Goal: Information Seeking & Learning: Check status

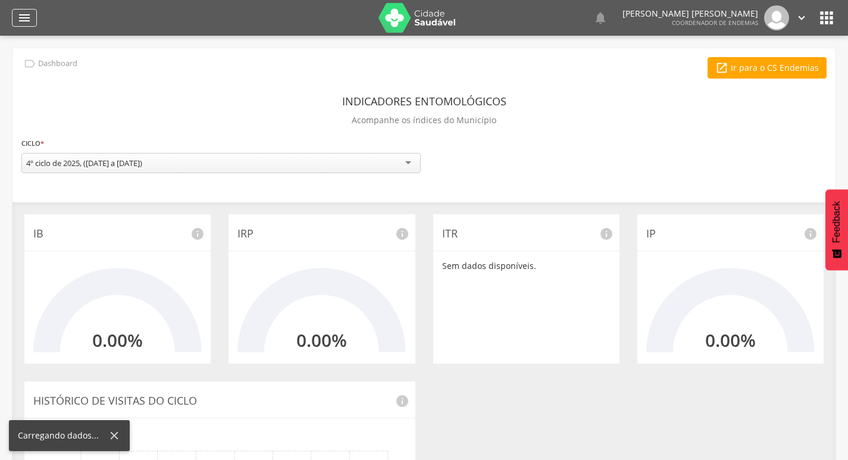
click at [29, 21] on icon "" at bounding box center [24, 18] width 14 height 14
click at [27, 19] on icon "" at bounding box center [24, 18] width 14 height 14
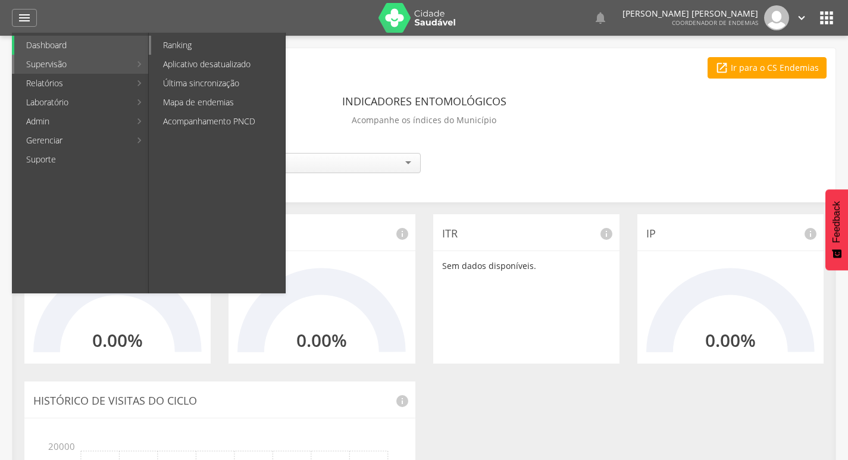
click at [212, 41] on link "Ranking" at bounding box center [218, 45] width 134 height 19
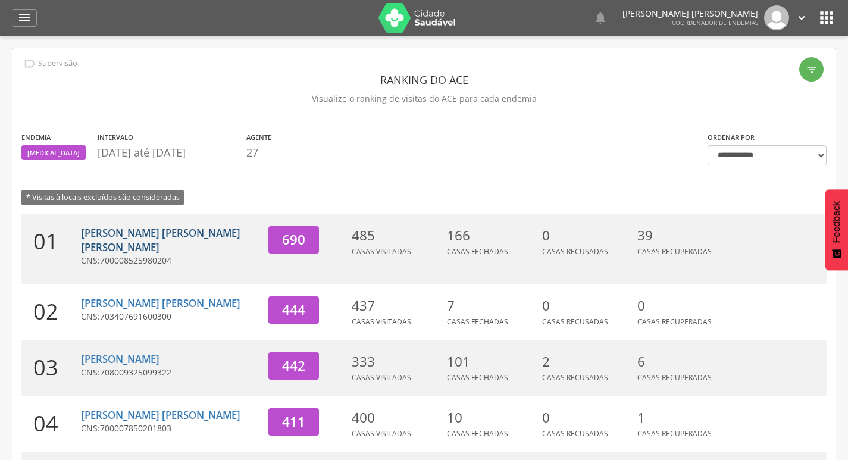
click at [145, 235] on link "[PERSON_NAME] [PERSON_NAME] [PERSON_NAME]" at bounding box center [161, 240] width 160 height 28
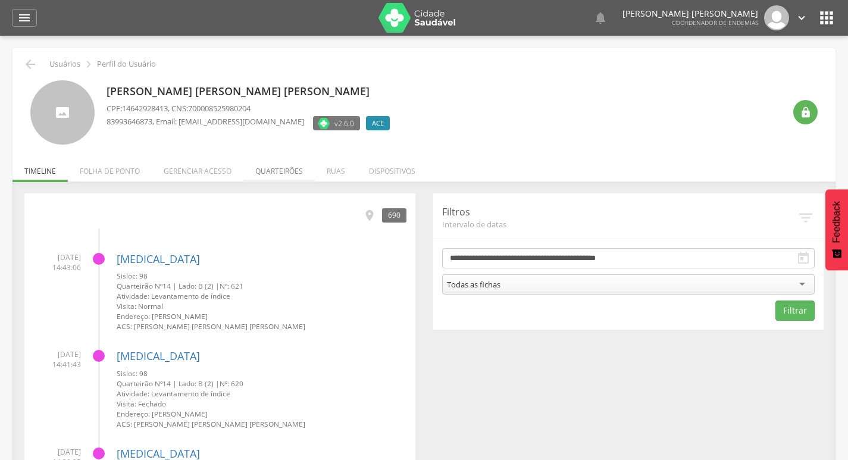
click at [288, 178] on li "Quarteirões" at bounding box center [278, 168] width 71 height 28
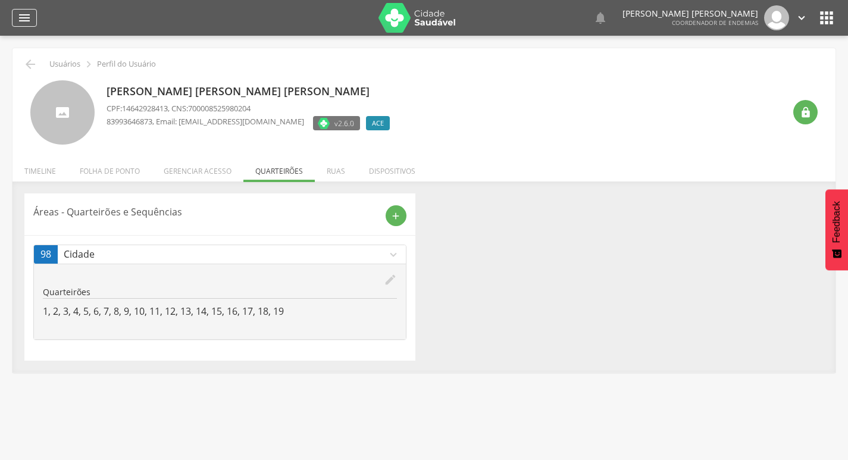
click at [25, 11] on icon "" at bounding box center [24, 18] width 14 height 14
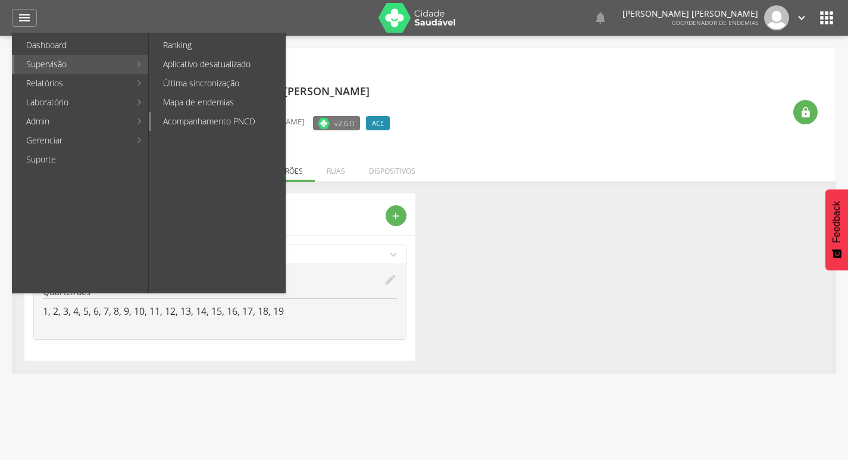
click at [199, 123] on link "Acompanhamento PNCD" at bounding box center [218, 121] width 134 height 19
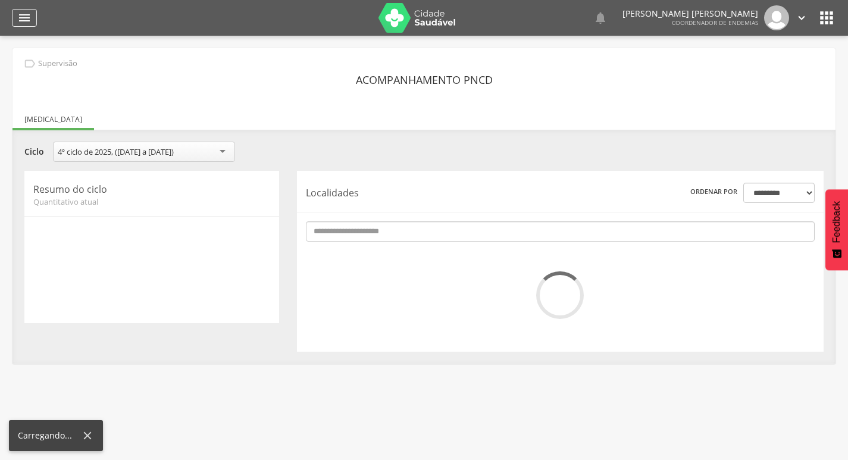
click at [21, 15] on icon "" at bounding box center [24, 18] width 14 height 14
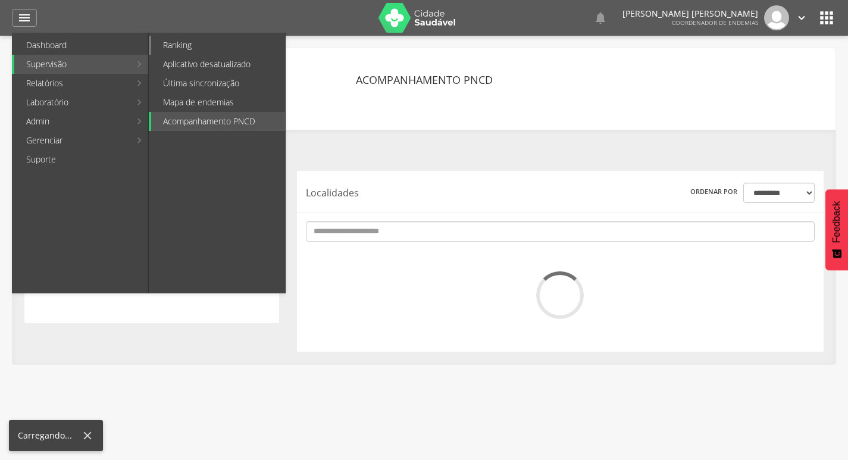
click at [195, 45] on link "Ranking" at bounding box center [218, 45] width 134 height 19
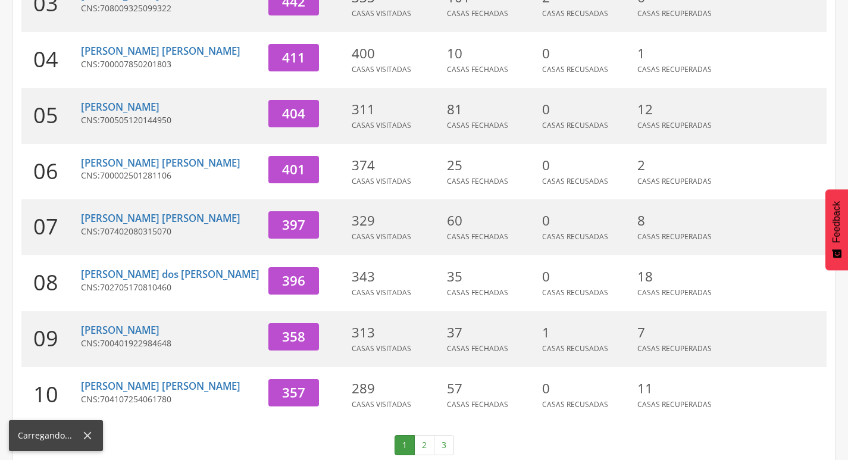
scroll to position [367, 0]
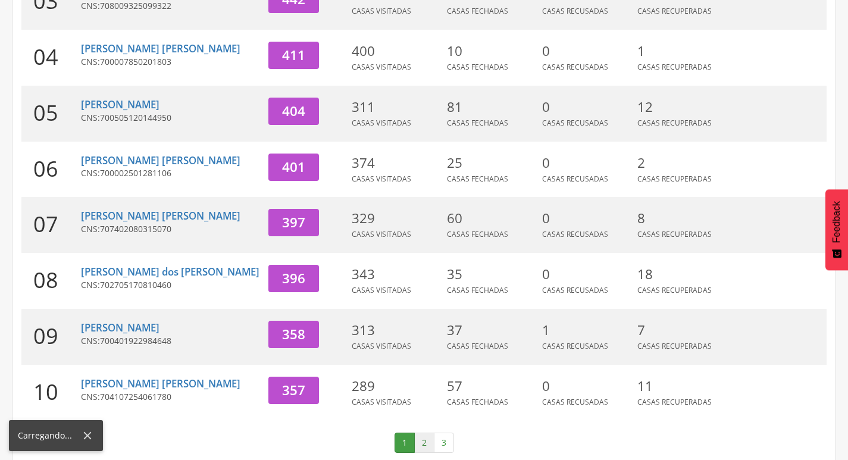
click at [424, 433] on link "2" at bounding box center [424, 443] width 20 height 20
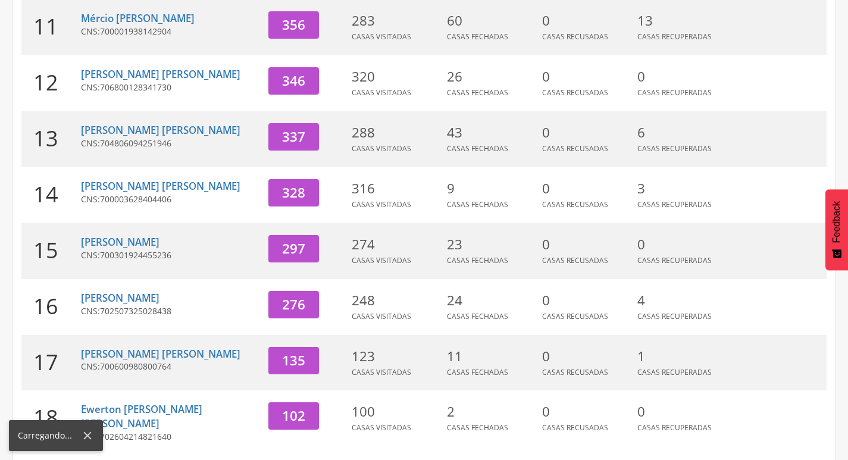
scroll to position [307, 0]
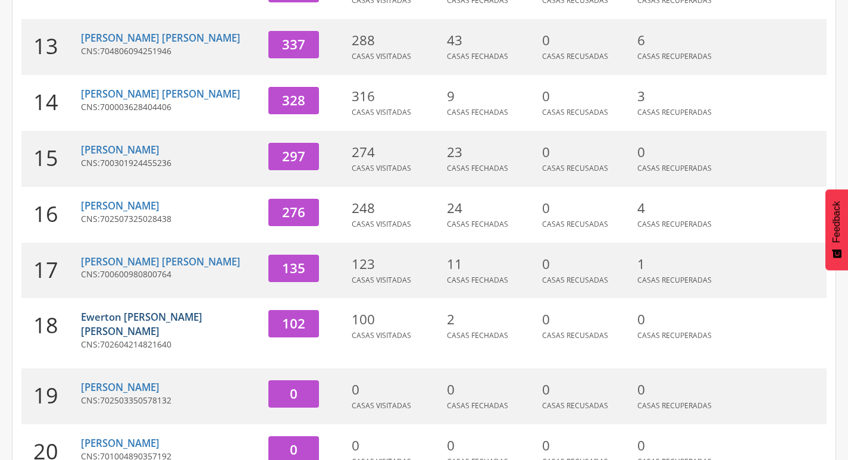
click at [202, 319] on link "Ewerton [PERSON_NAME] [PERSON_NAME]" at bounding box center [141, 324] width 121 height 28
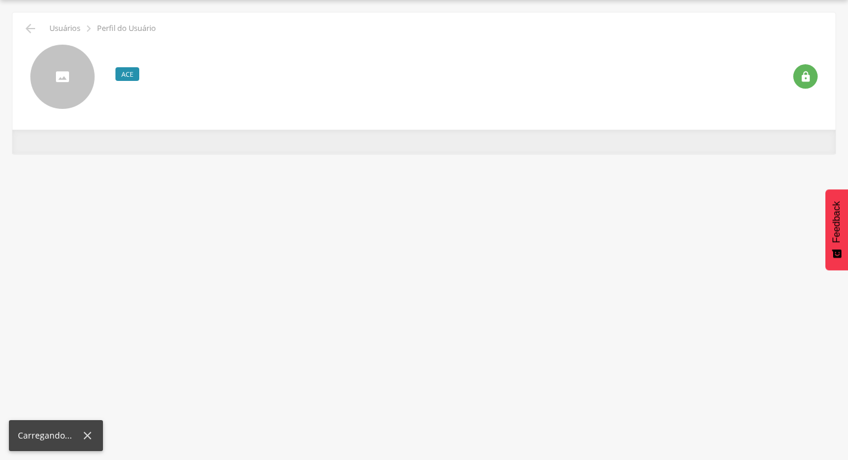
scroll to position [36, 0]
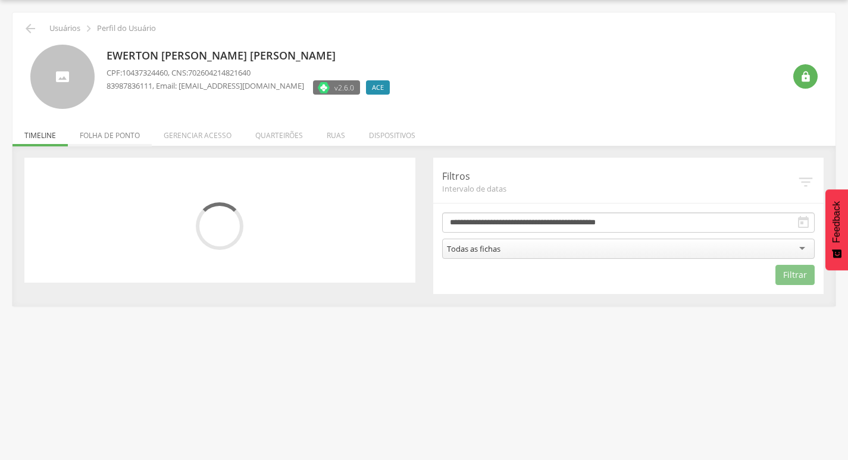
click at [119, 134] on li "Folha de ponto" at bounding box center [110, 132] width 84 height 28
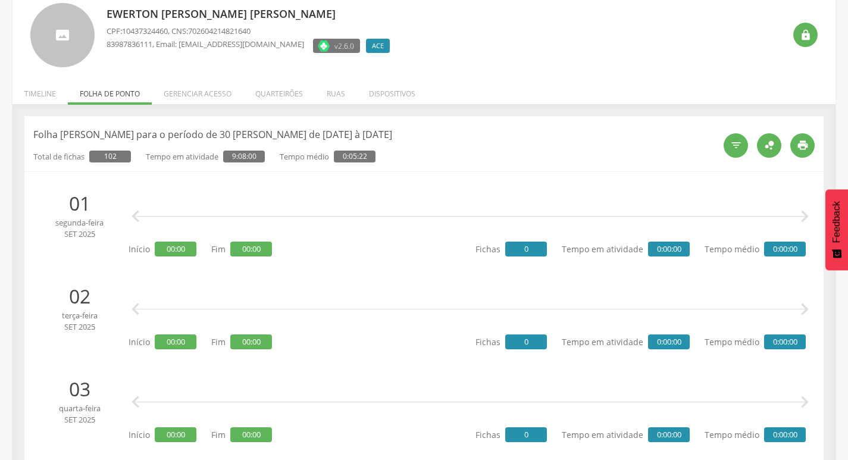
scroll to position [0, 0]
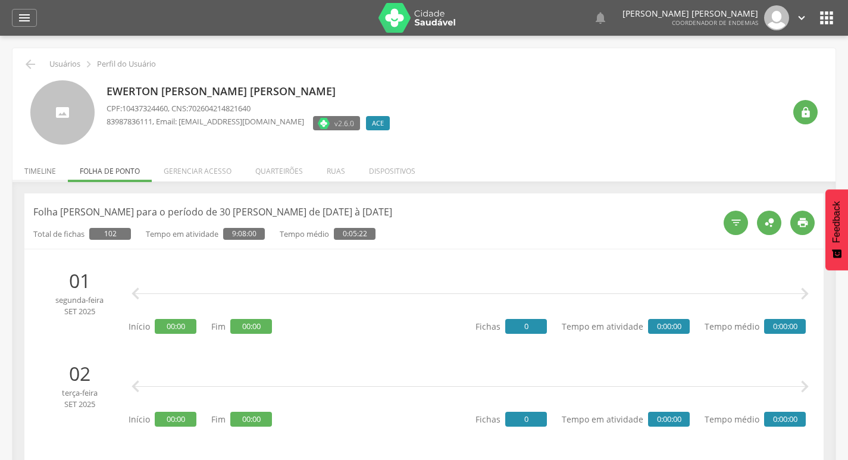
click at [27, 171] on li "Timeline" at bounding box center [39, 168] width 55 height 28
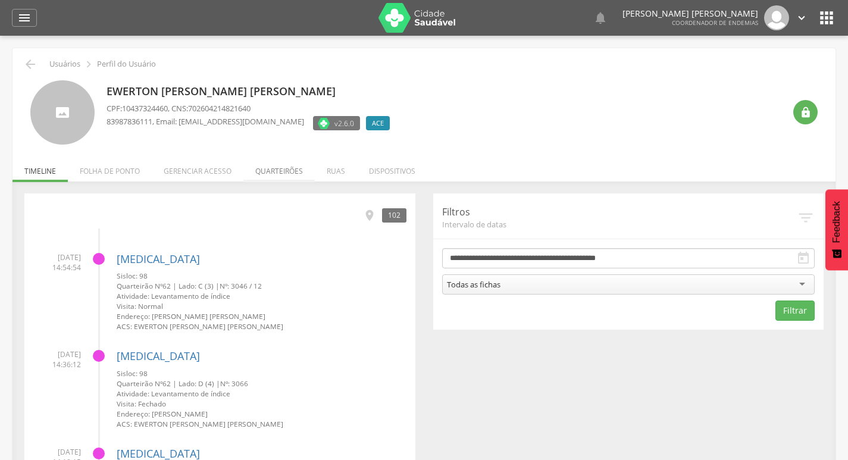
click at [263, 171] on li "Quarteirões" at bounding box center [278, 168] width 71 height 28
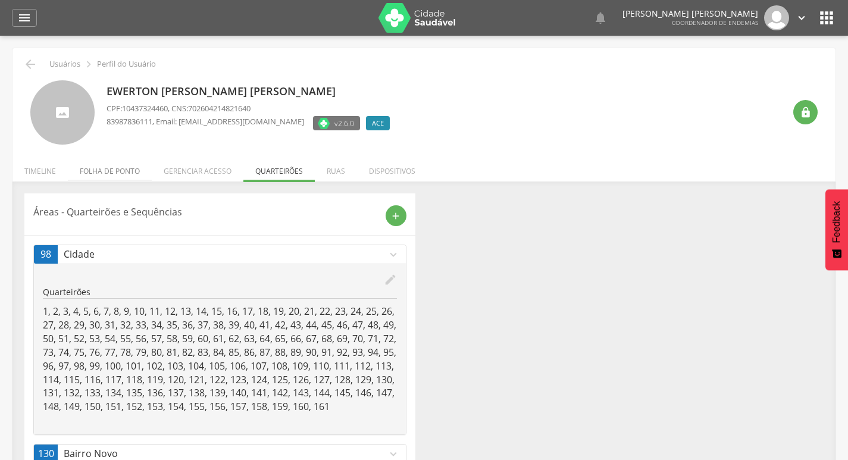
click at [88, 176] on li "Folha de ponto" at bounding box center [110, 168] width 84 height 28
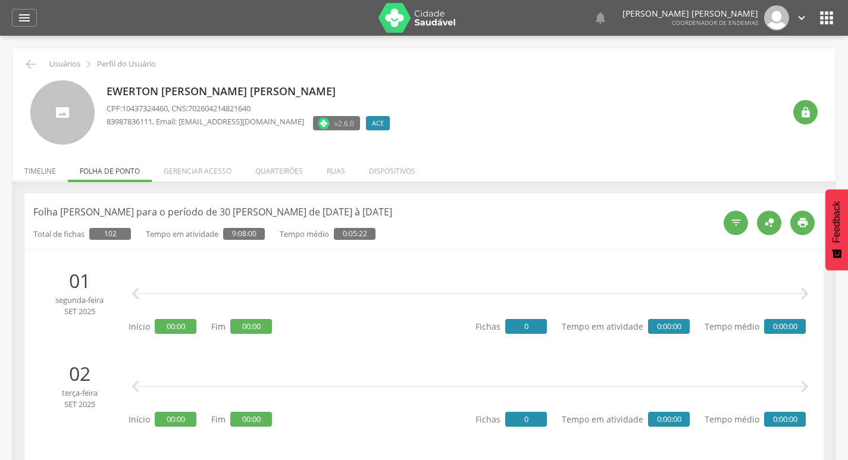
click at [24, 172] on li "Timeline" at bounding box center [39, 168] width 55 height 28
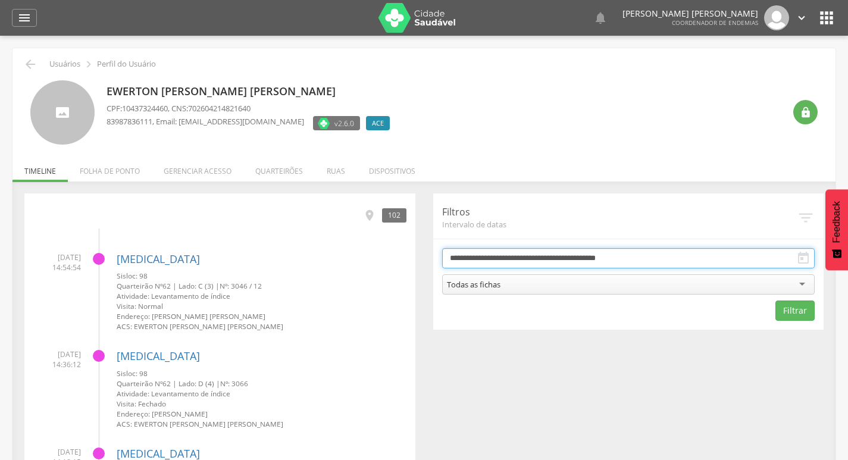
click at [561, 259] on input "**********" at bounding box center [628, 258] width 373 height 20
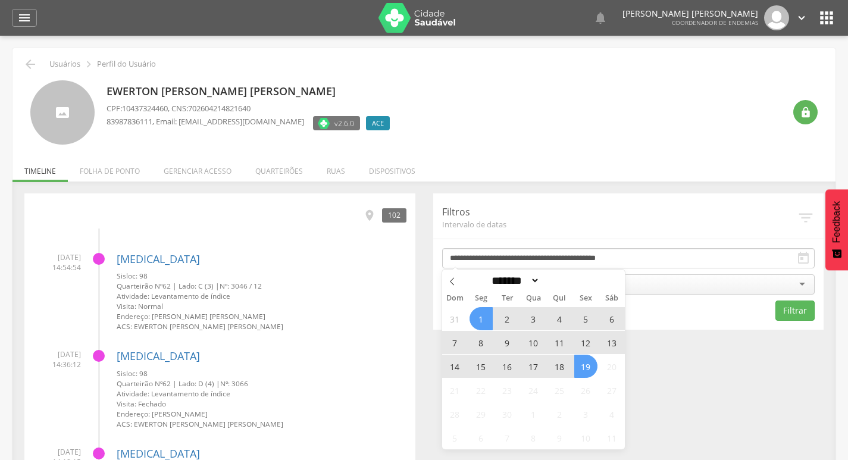
click at [558, 365] on span "18" at bounding box center [559, 366] width 23 height 23
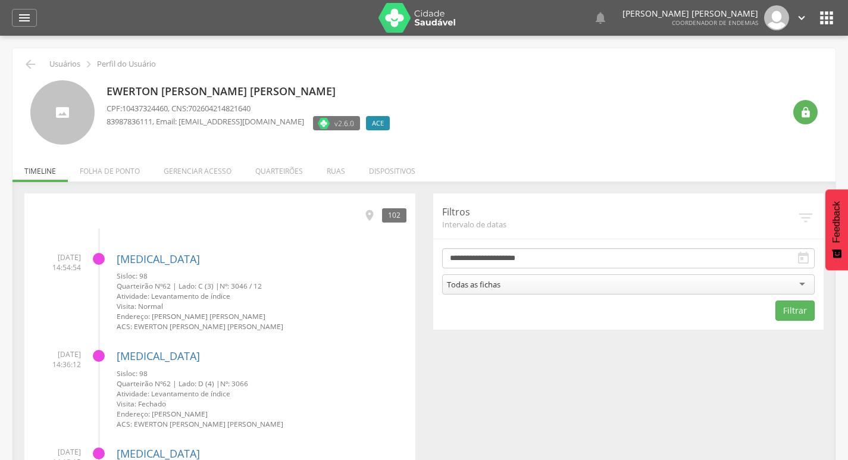
drag, startPoint x: 595, startPoint y: 284, endPoint x: 588, endPoint y: 288, distance: 8.3
click at [595, 284] on div "Todas as fichas" at bounding box center [628, 284] width 373 height 20
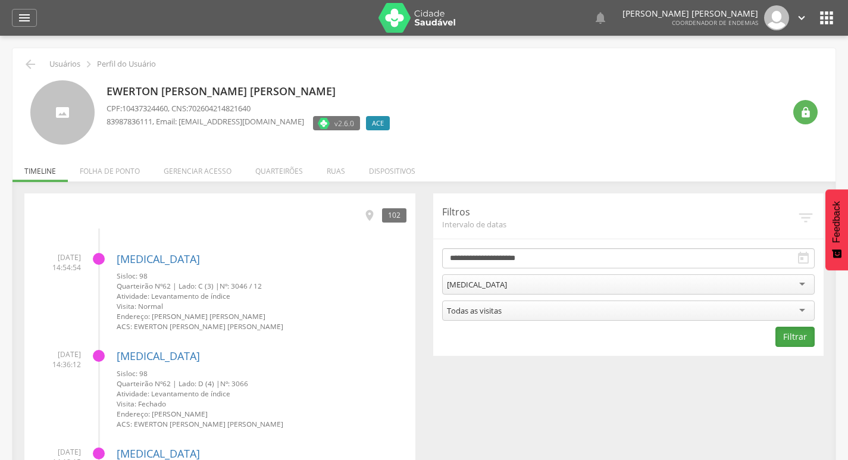
click at [783, 337] on button "Filtrar" at bounding box center [795, 337] width 39 height 20
click at [32, 66] on icon "" at bounding box center [30, 64] width 14 height 14
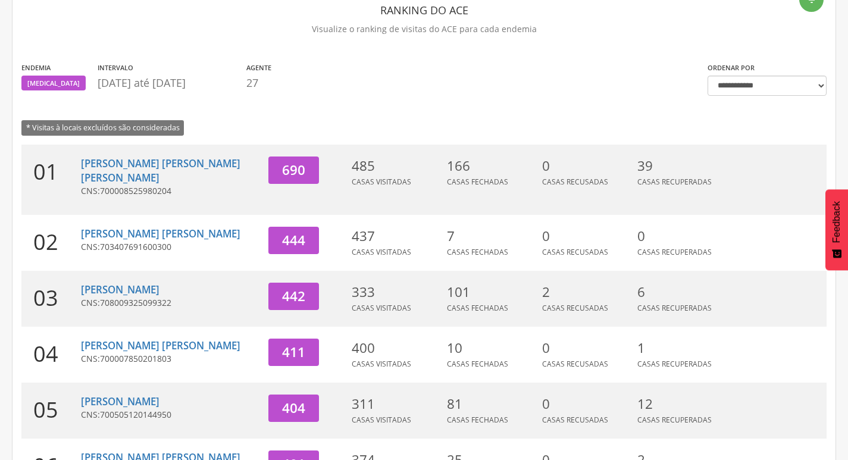
scroll to position [238, 0]
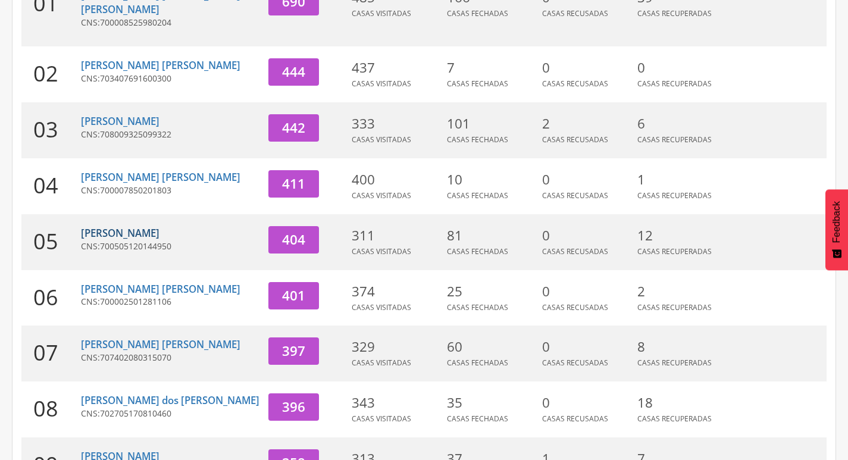
click at [157, 226] on link "[PERSON_NAME]" at bounding box center [120, 233] width 79 height 14
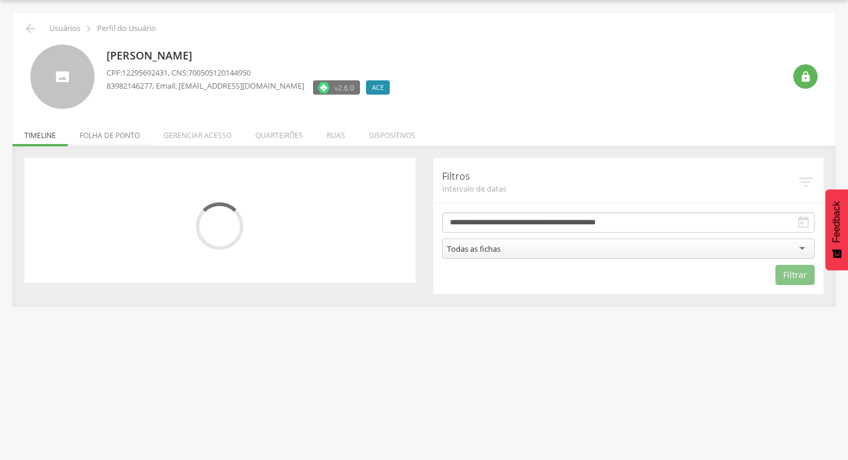
click at [133, 130] on li "Folha de ponto" at bounding box center [110, 132] width 84 height 28
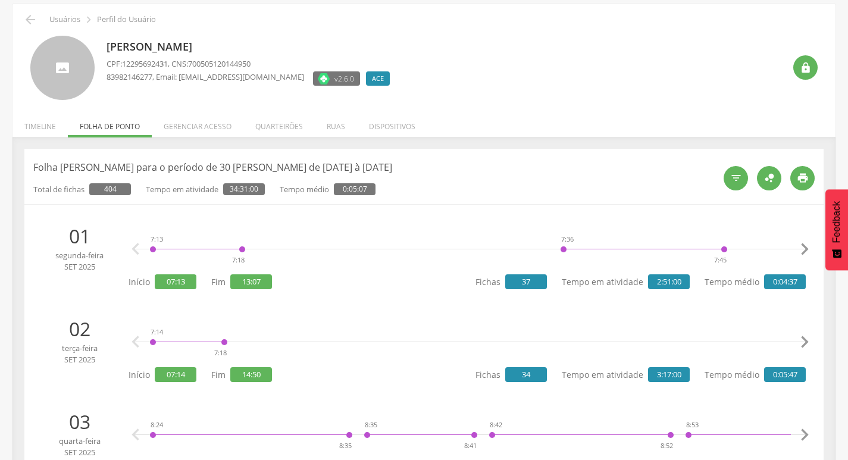
scroll to position [0, 0]
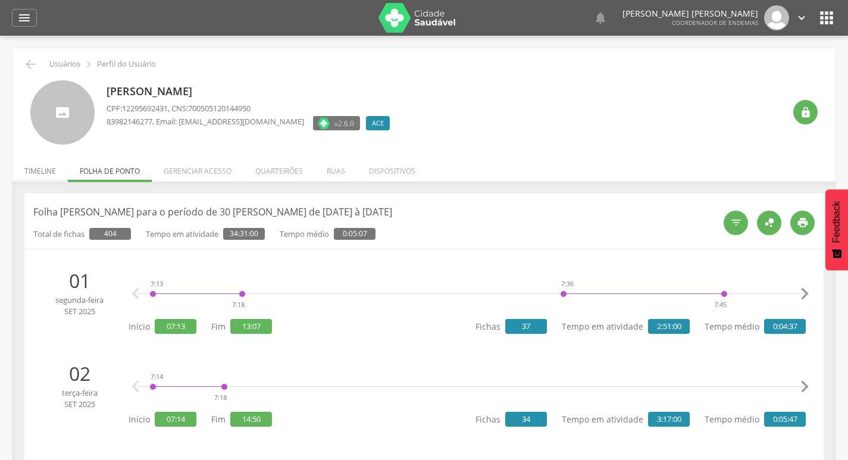
click at [31, 160] on li "Timeline" at bounding box center [39, 168] width 55 height 28
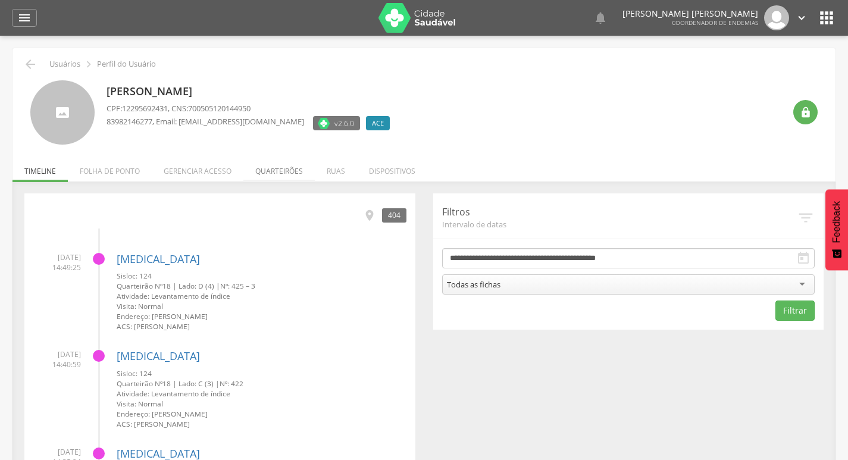
click at [290, 173] on li "Quarteirões" at bounding box center [278, 168] width 71 height 28
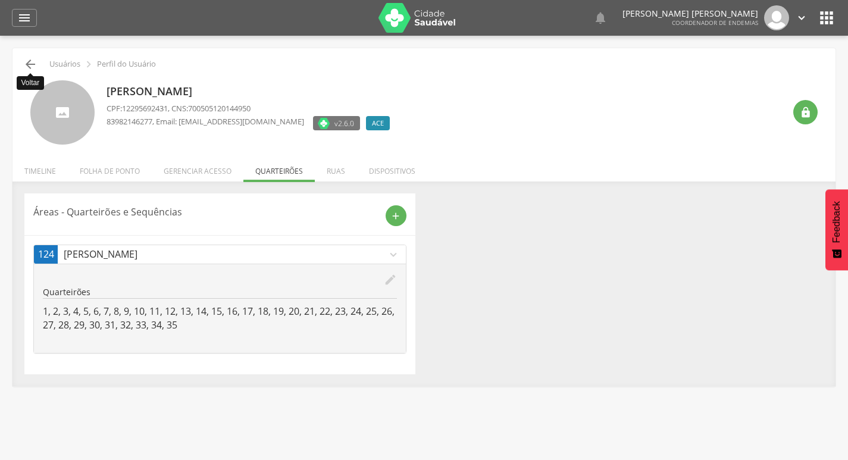
click at [30, 68] on icon "" at bounding box center [30, 64] width 14 height 14
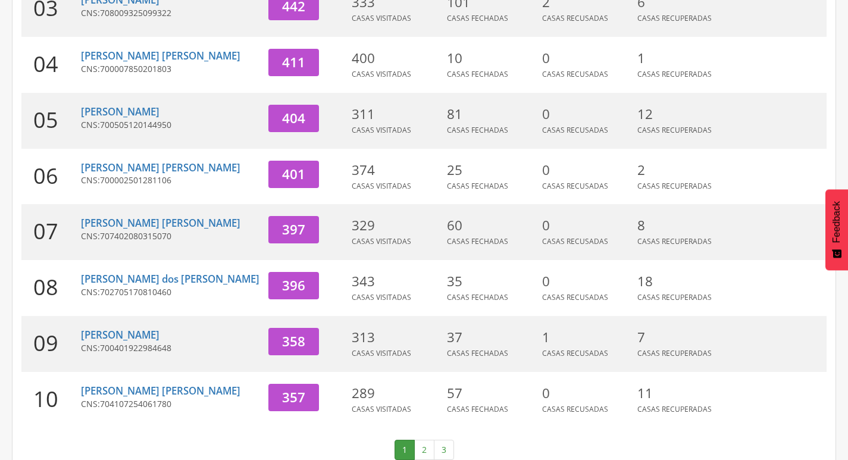
scroll to position [367, 0]
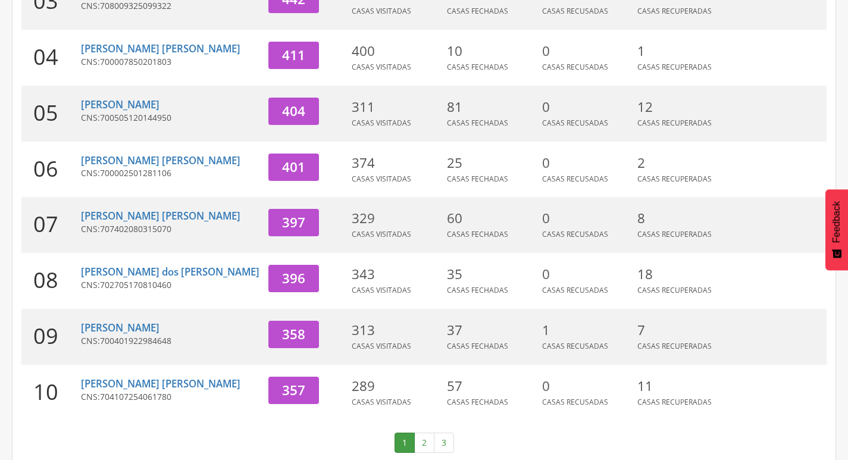
click at [135, 309] on div "[PERSON_NAME] CNS: 700401922984648" at bounding box center [170, 337] width 179 height 56
click at [123, 321] on link "[PERSON_NAME]" at bounding box center [120, 328] width 79 height 14
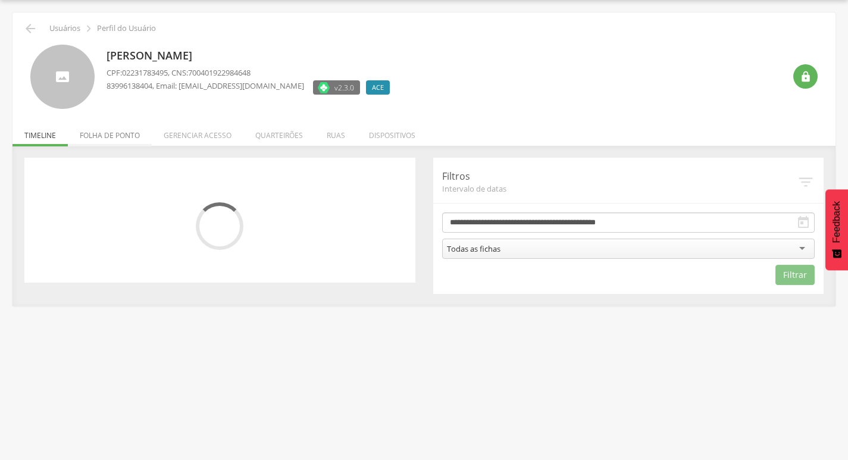
click at [107, 137] on li "Folha de ponto" at bounding box center [110, 132] width 84 height 28
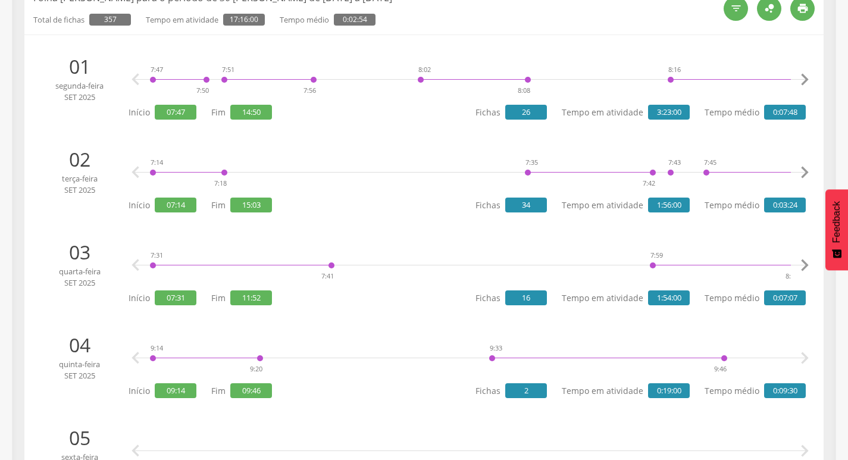
scroll to position [0, 0]
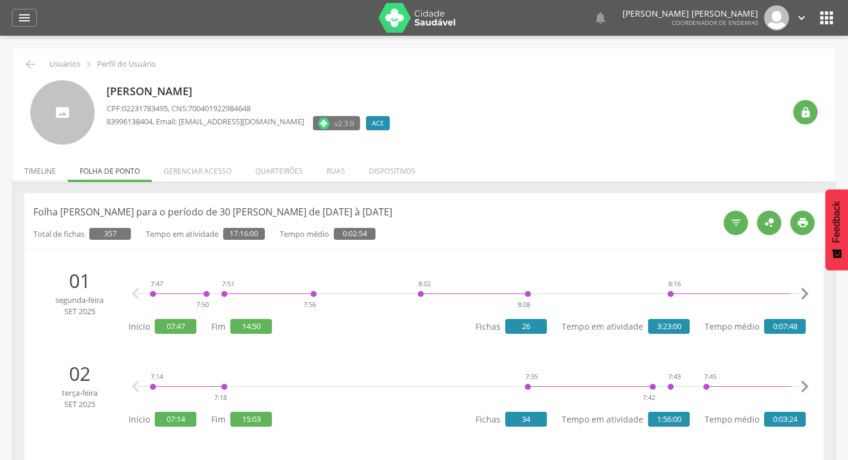
click at [57, 174] on li "Timeline" at bounding box center [39, 168] width 55 height 28
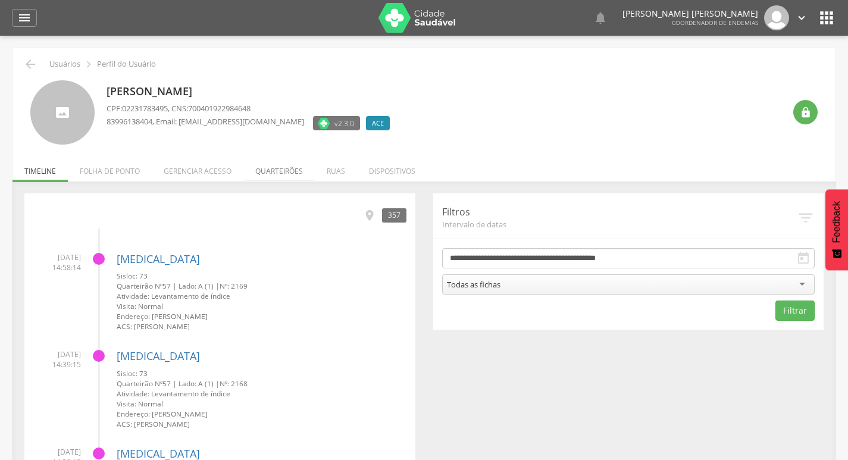
click at [273, 164] on li "Quarteirões" at bounding box center [278, 168] width 71 height 28
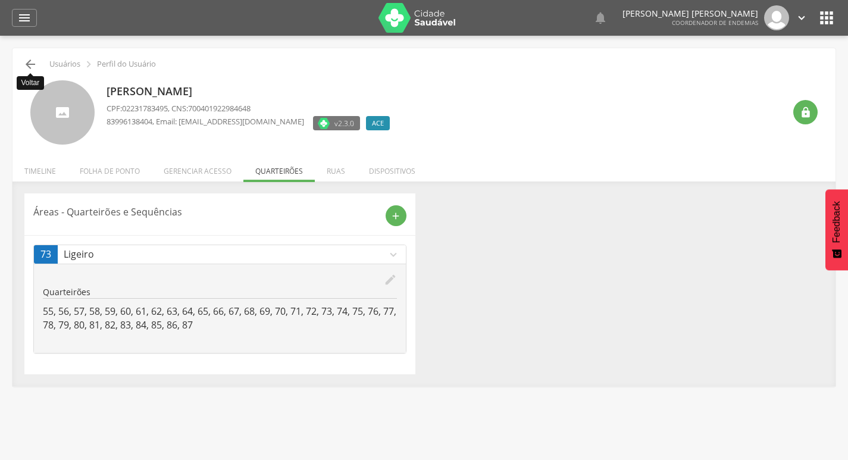
click at [26, 70] on icon "" at bounding box center [30, 64] width 14 height 14
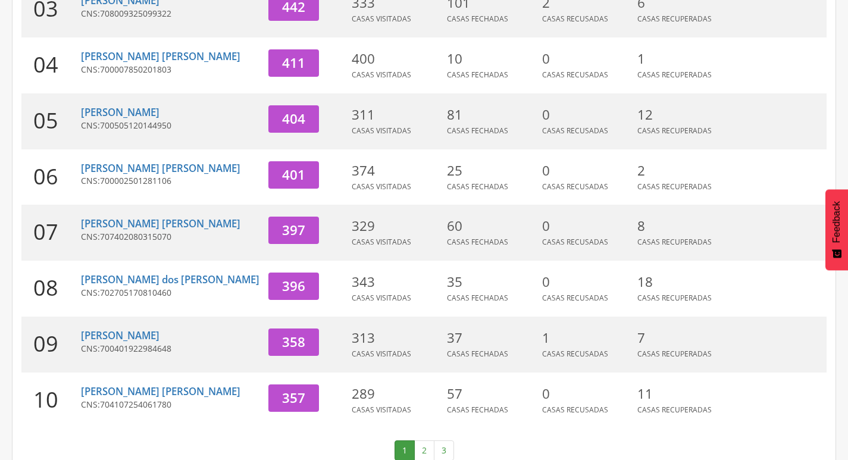
scroll to position [367, 0]
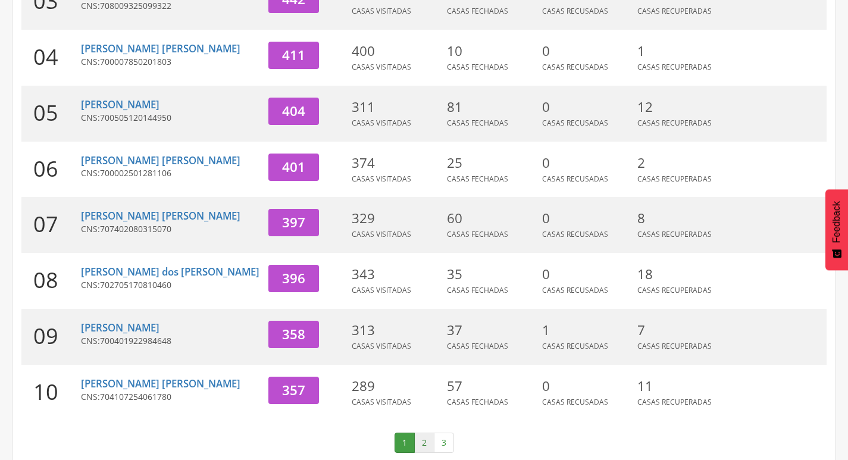
click at [426, 433] on link "2" at bounding box center [424, 443] width 20 height 20
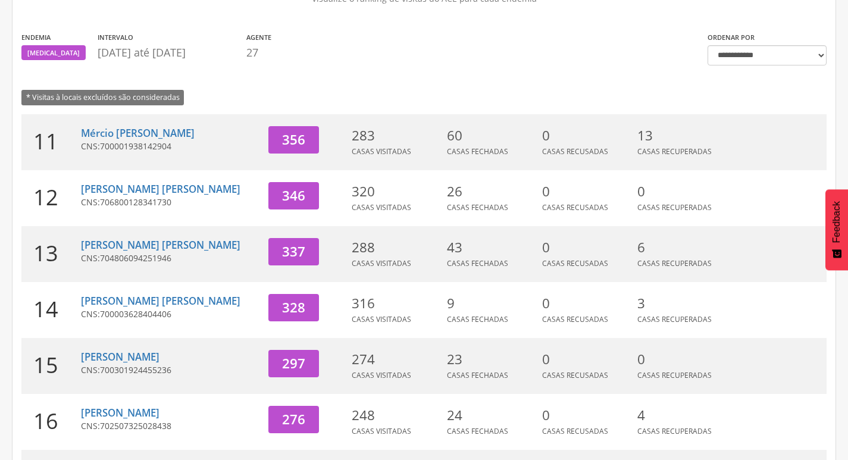
scroll to position [69, 0]
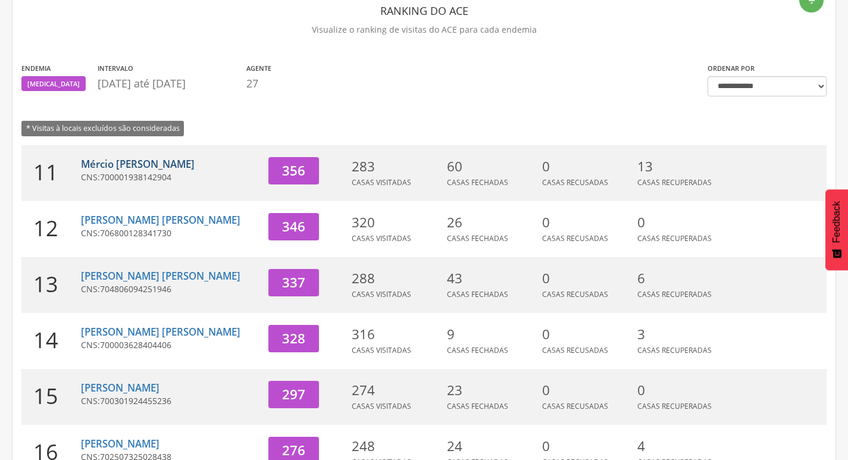
click at [145, 164] on link "Mércio [PERSON_NAME]" at bounding box center [138, 164] width 114 height 14
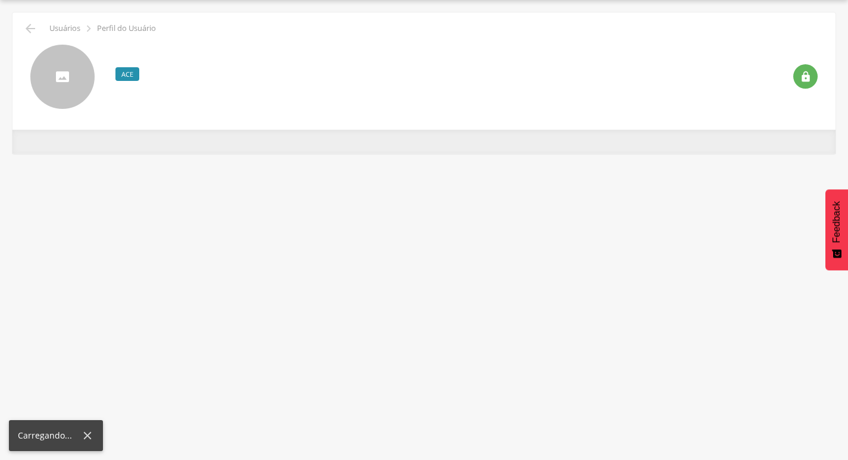
scroll to position [36, 0]
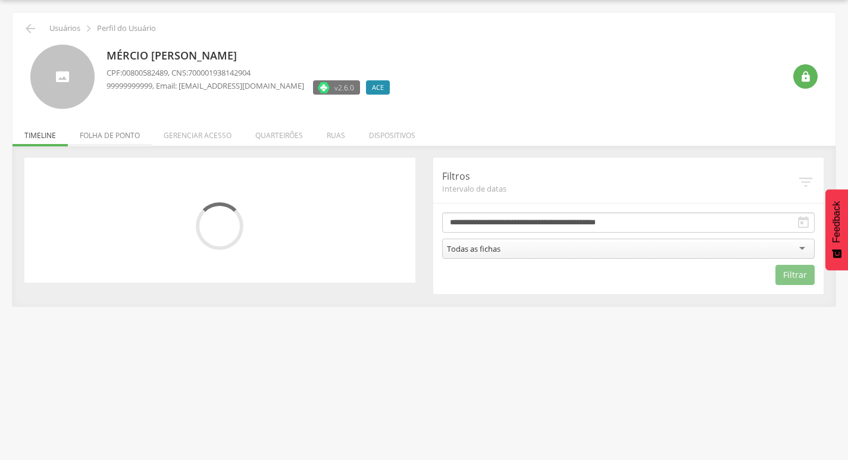
click at [121, 136] on li "Folha de ponto" at bounding box center [110, 132] width 84 height 28
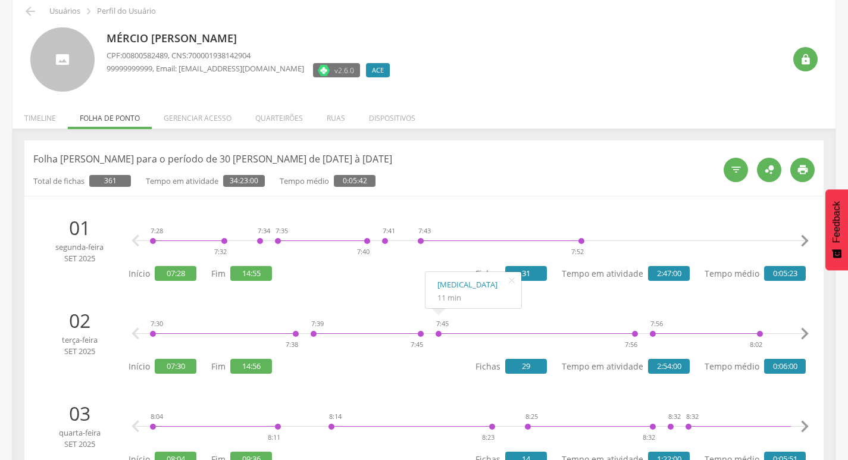
scroll to position [0, 0]
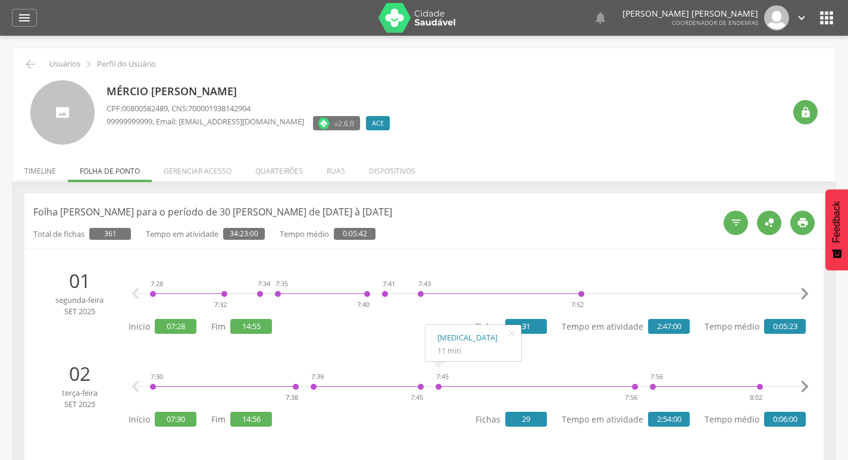
click at [41, 176] on li "Timeline" at bounding box center [39, 168] width 55 height 28
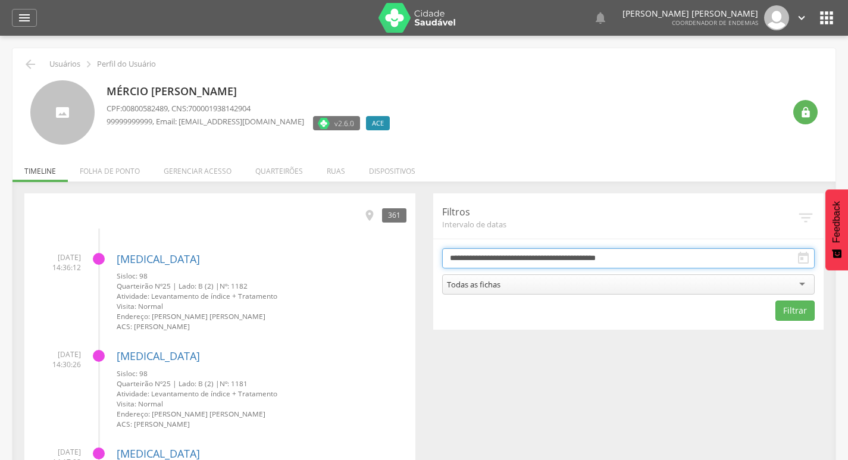
click at [560, 255] on input "**********" at bounding box center [628, 258] width 373 height 20
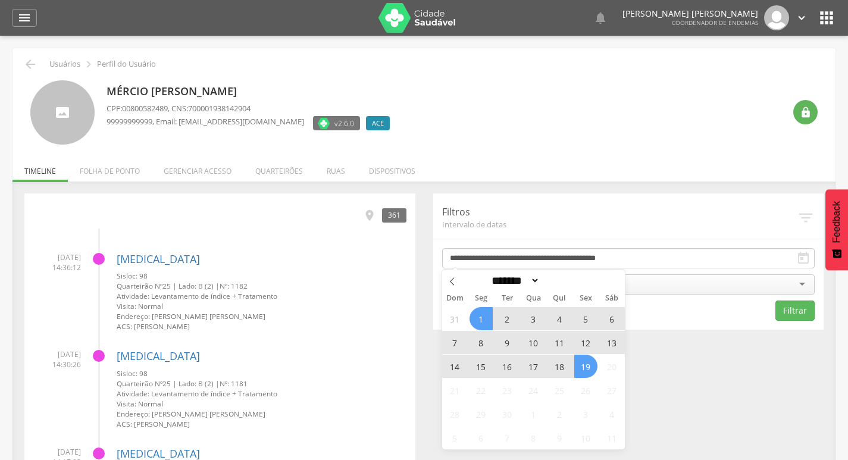
click at [515, 364] on span "16" at bounding box center [507, 366] width 23 height 23
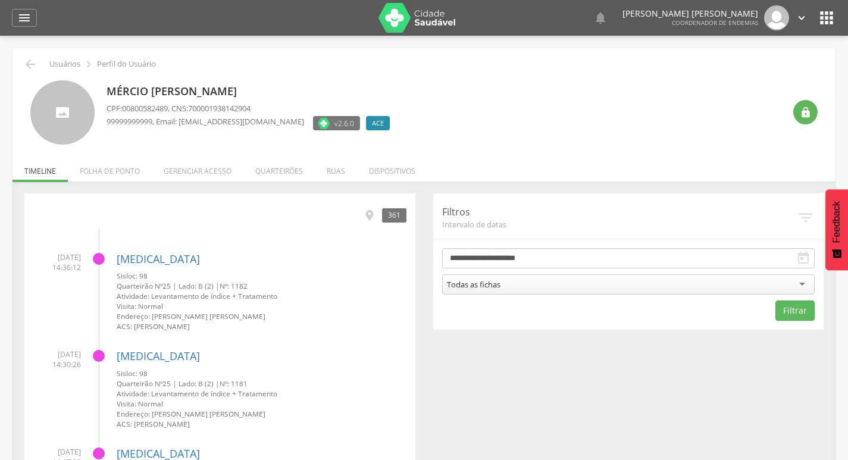
click at [551, 284] on div "Todas as fichas" at bounding box center [628, 284] width 373 height 20
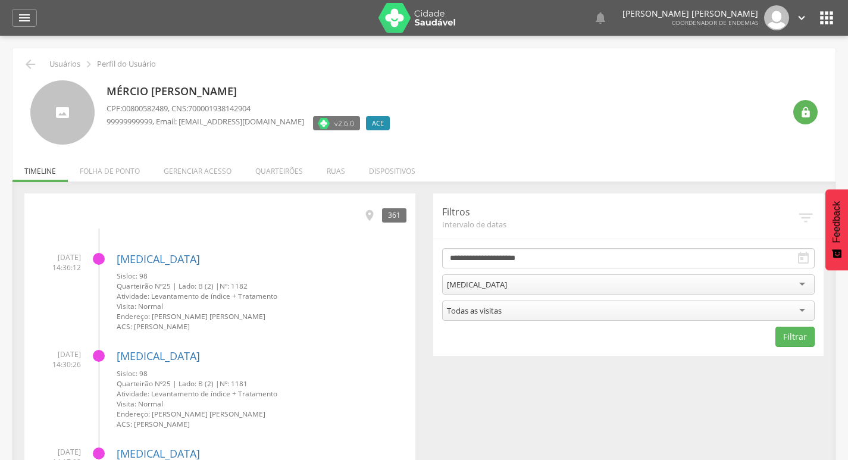
drag, startPoint x: 483, startPoint y: 364, endPoint x: 615, endPoint y: 343, distance: 133.8
click at [793, 328] on button "Filtrar" at bounding box center [795, 337] width 39 height 20
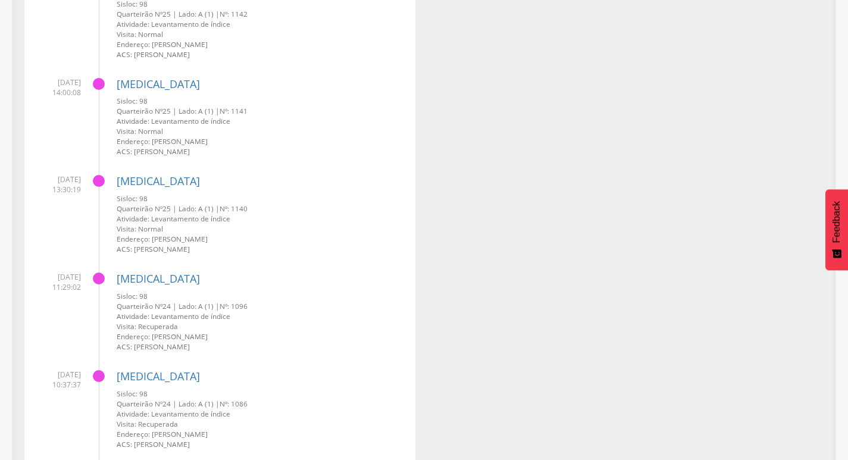
scroll to position [655, 0]
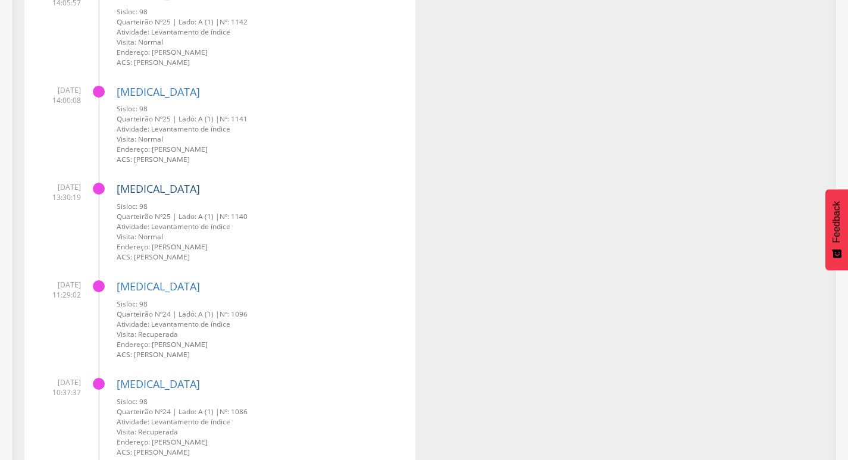
click at [145, 185] on link "[MEDICAL_DATA]" at bounding box center [158, 189] width 83 height 14
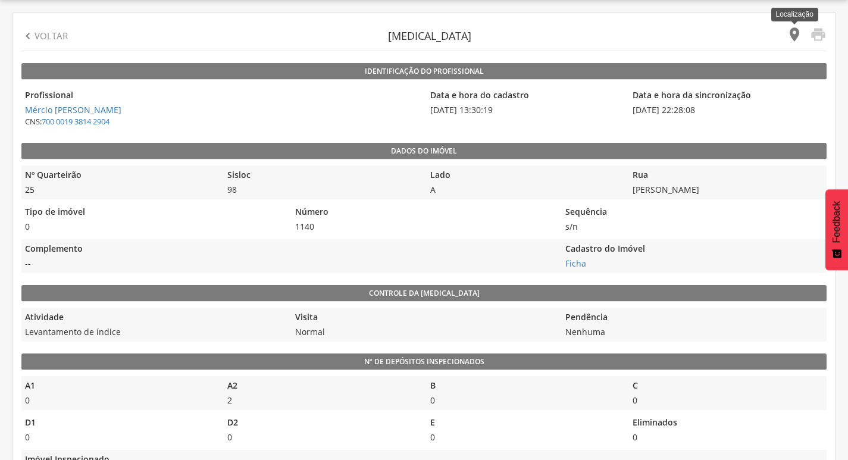
click at [793, 39] on icon "" at bounding box center [794, 34] width 17 height 17
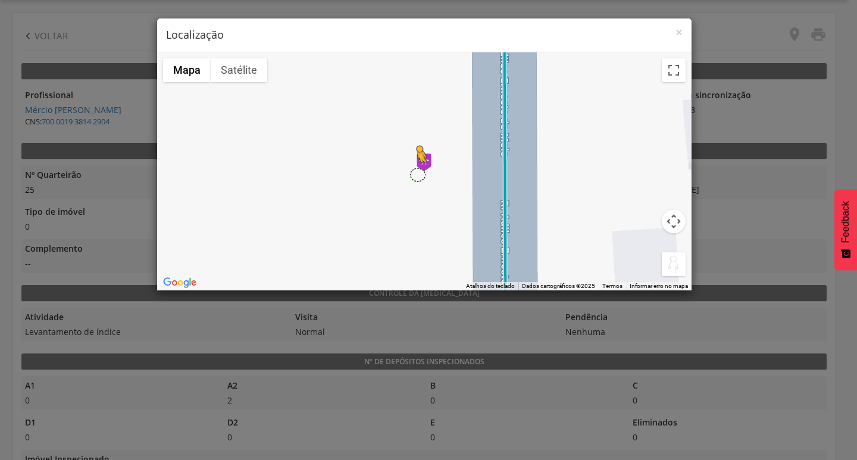
drag, startPoint x: 676, startPoint y: 274, endPoint x: 417, endPoint y: 174, distance: 277.9
click at [417, 174] on div "Pressione as teclas Alt + Enter para ativar o recurso de arrastar com o teclado…" at bounding box center [424, 171] width 535 height 238
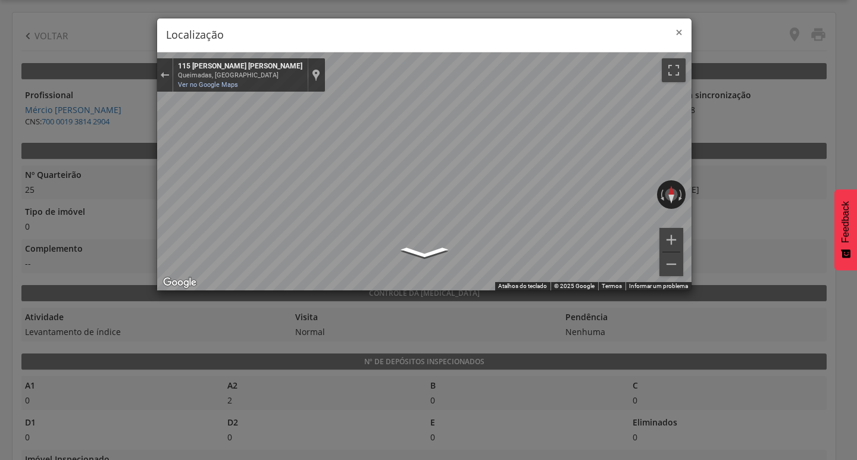
click at [681, 33] on span "×" at bounding box center [679, 32] width 7 height 17
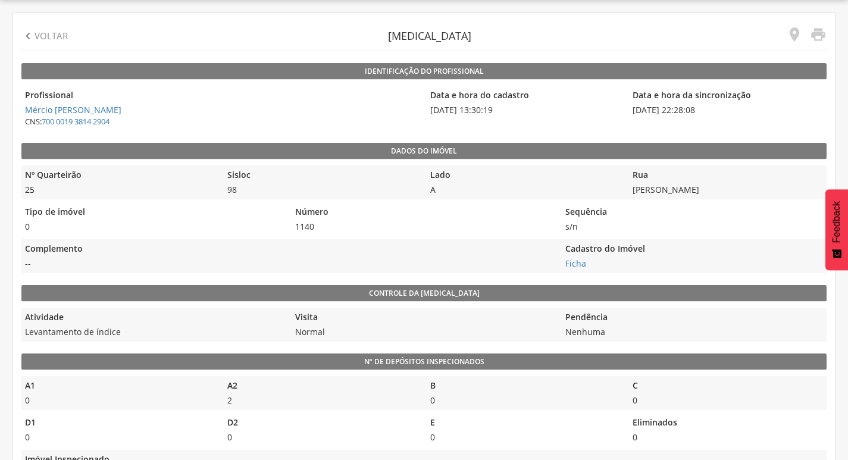
click at [23, 39] on icon "" at bounding box center [27, 36] width 13 height 13
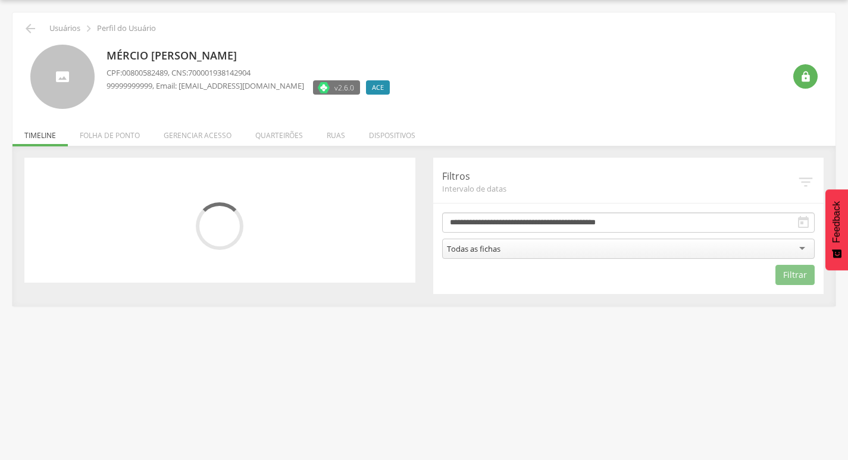
click at [514, 212] on div "**********" at bounding box center [628, 226] width 391 height 136
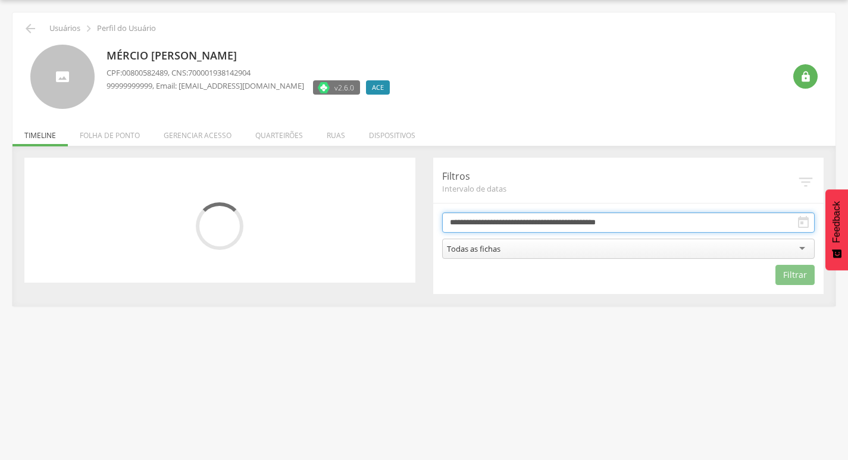
click at [516, 221] on input "**********" at bounding box center [628, 222] width 373 height 20
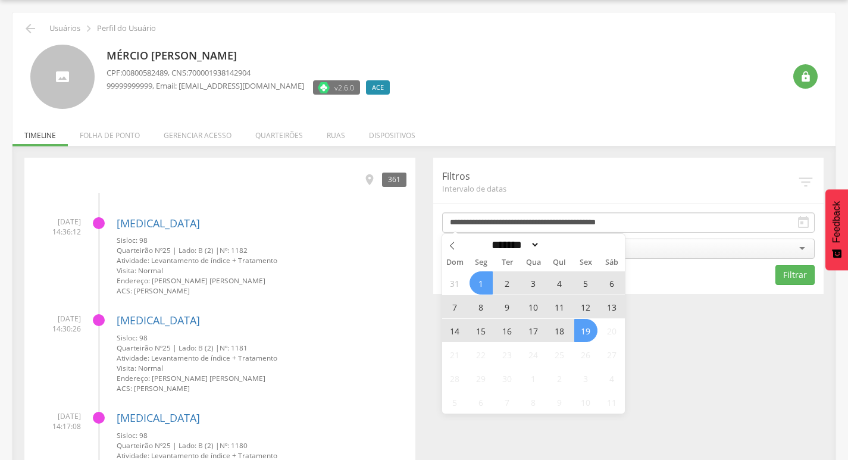
click at [540, 330] on span "17" at bounding box center [533, 330] width 23 height 23
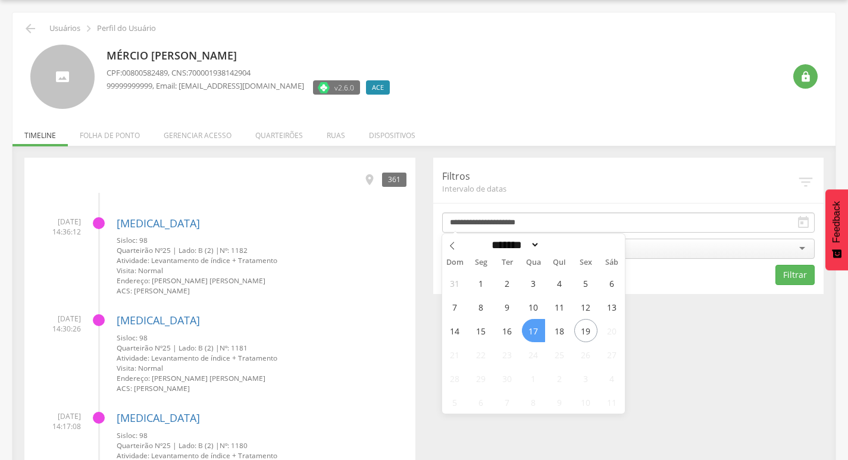
click at [540, 330] on span "17" at bounding box center [533, 330] width 23 height 23
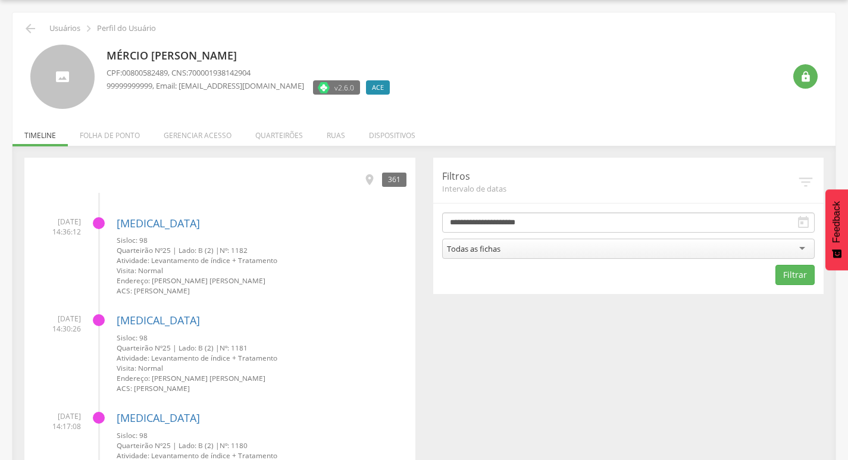
click at [587, 247] on div "Todas as fichas" at bounding box center [628, 249] width 373 height 20
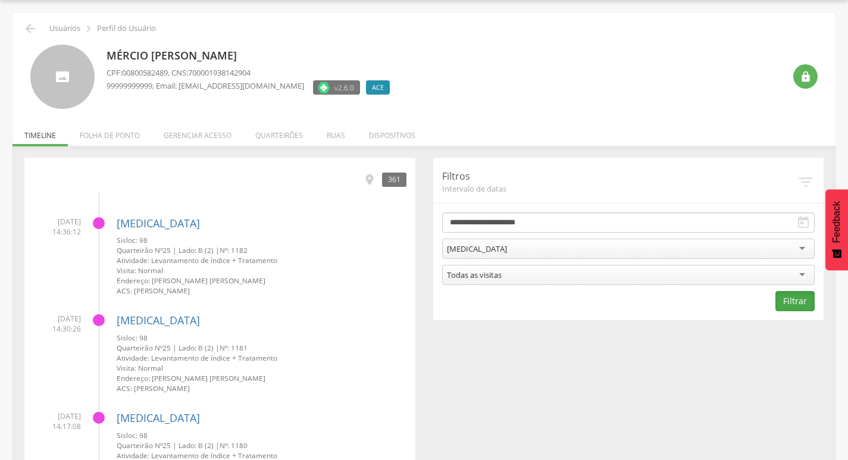
click at [793, 301] on button "Filtrar" at bounding box center [795, 301] width 39 height 20
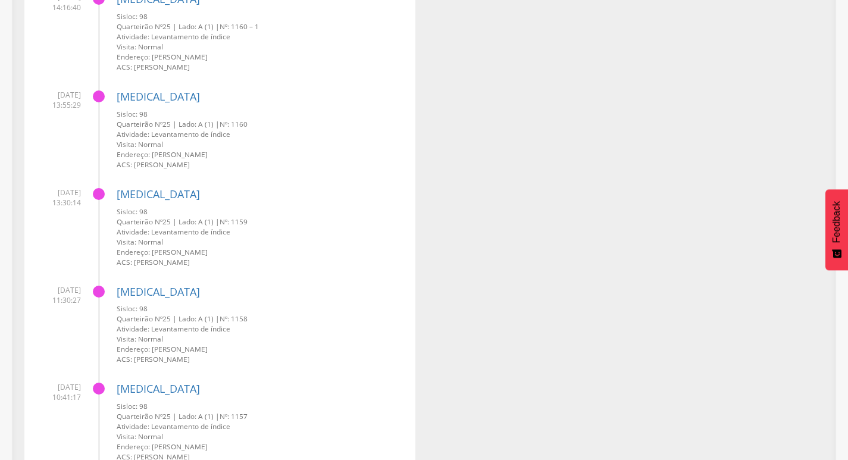
scroll to position [452, 0]
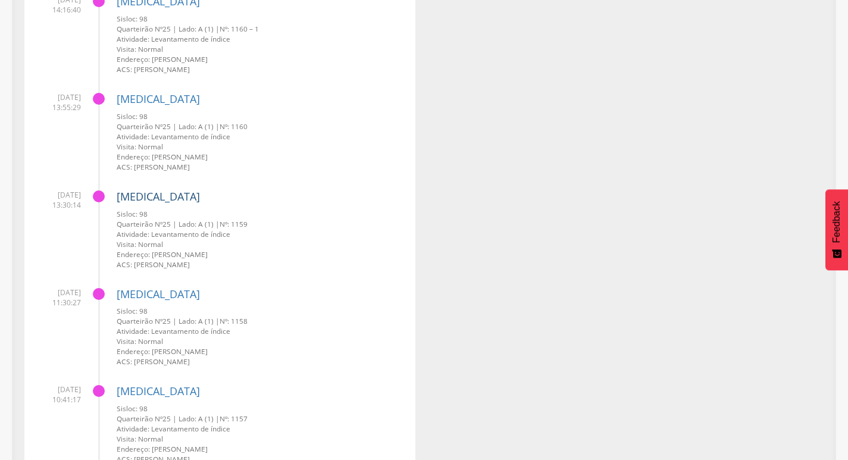
click at [130, 194] on link "[MEDICAL_DATA]" at bounding box center [158, 196] width 83 height 14
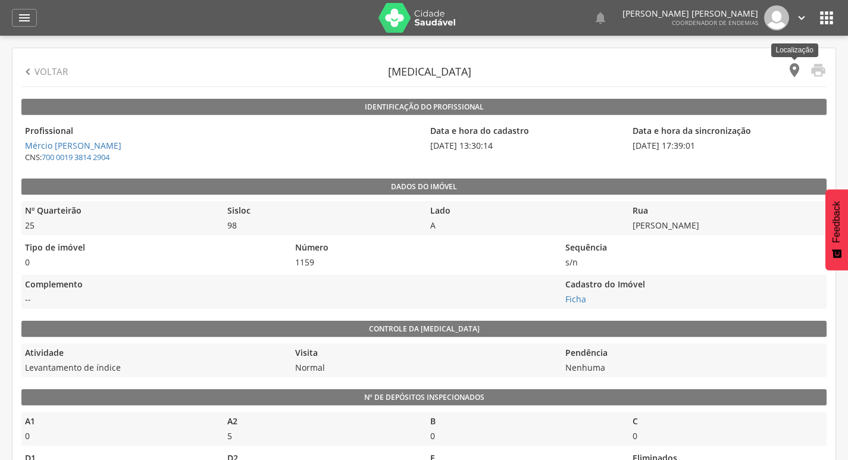
click at [792, 73] on icon "" at bounding box center [794, 70] width 17 height 17
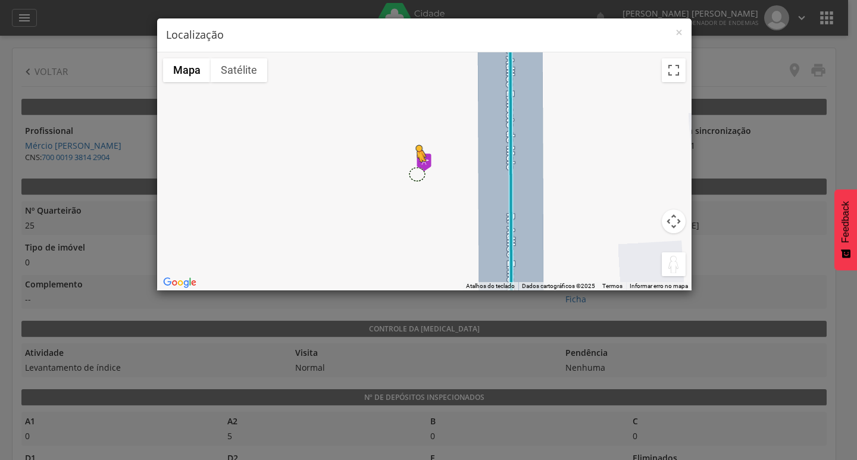
drag, startPoint x: 668, startPoint y: 260, endPoint x: 416, endPoint y: 174, distance: 266.2
click at [416, 174] on div "Pressione as teclas Alt + Enter para ativar o recurso de arrastar com o teclado…" at bounding box center [424, 171] width 535 height 238
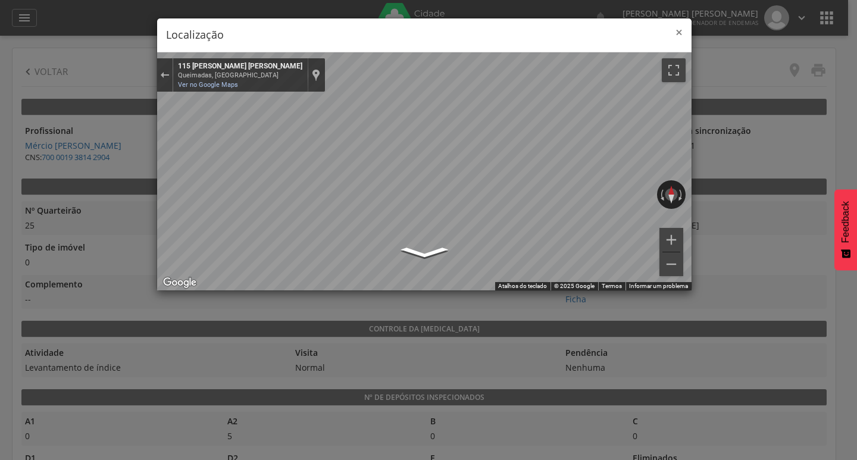
click at [677, 30] on span "×" at bounding box center [679, 32] width 7 height 17
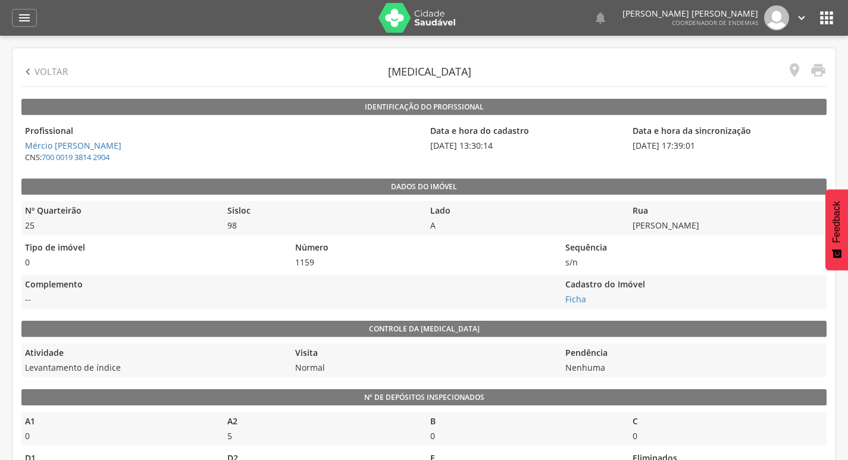
click at [43, 68] on p "Voltar" at bounding box center [51, 71] width 33 height 12
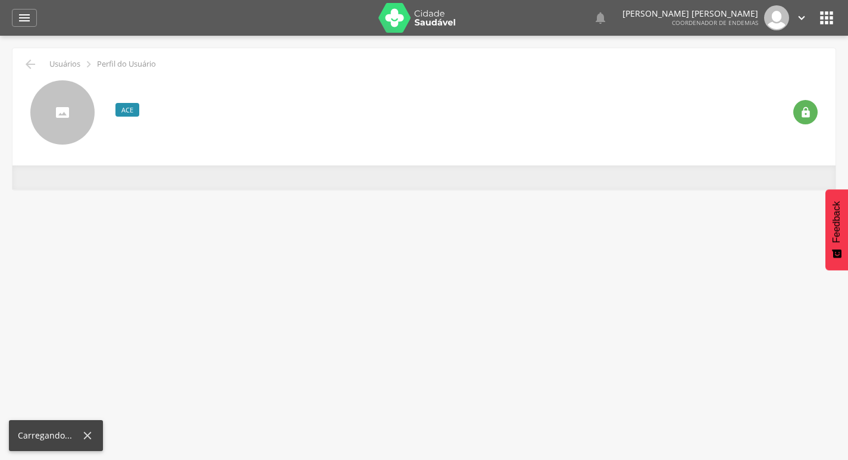
scroll to position [36, 0]
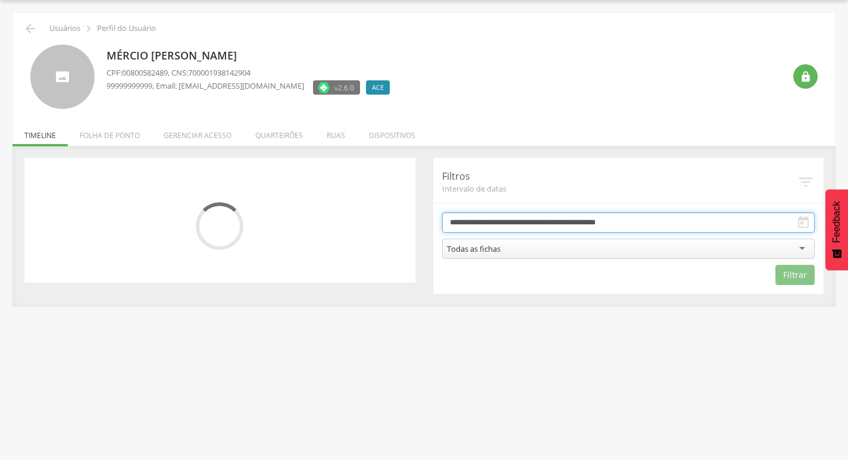
click at [512, 220] on input "**********" at bounding box center [628, 222] width 373 height 20
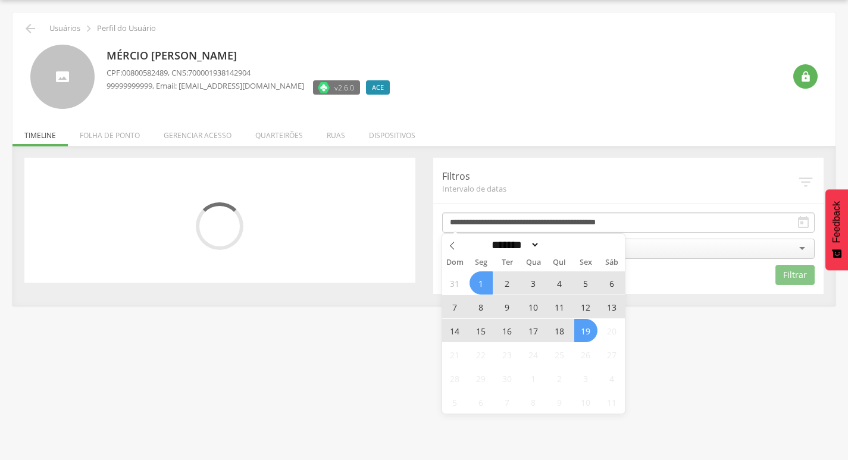
click at [555, 329] on span "18" at bounding box center [559, 330] width 23 height 23
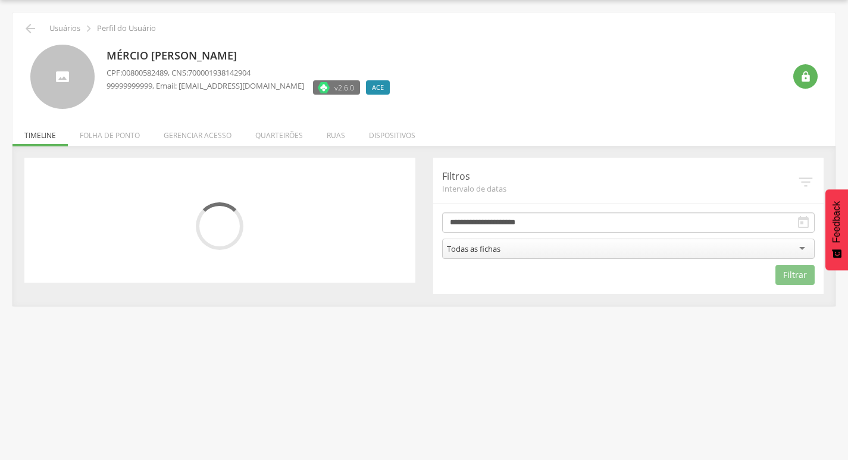
click at [569, 234] on form "**********" at bounding box center [628, 248] width 373 height 73
click at [559, 248] on div "Todas as fichas" at bounding box center [628, 249] width 373 height 20
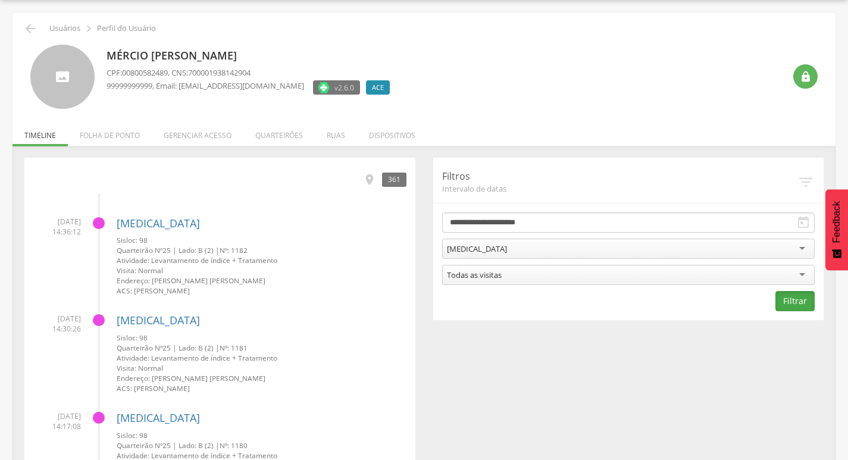
click at [798, 307] on button "Filtrar" at bounding box center [795, 301] width 39 height 20
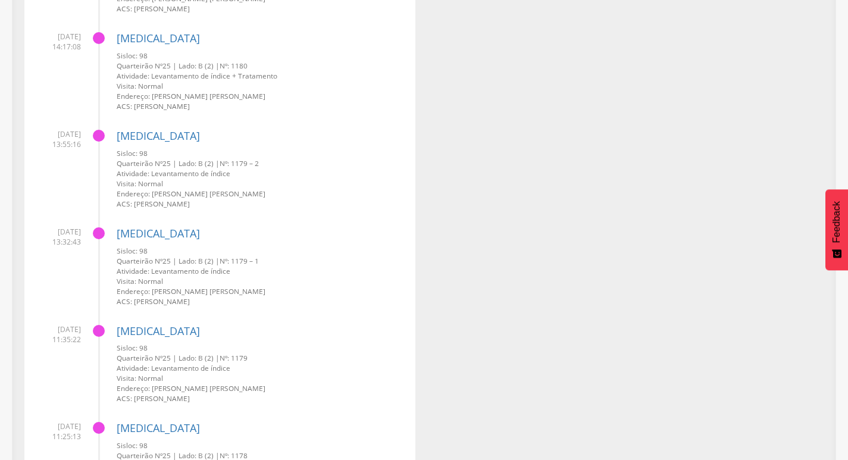
scroll to position [393, 0]
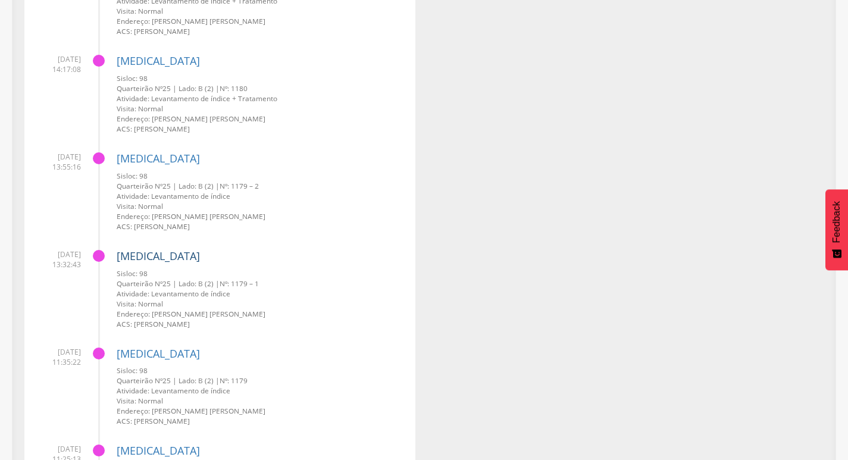
click at [127, 258] on link "[MEDICAL_DATA]" at bounding box center [158, 256] width 83 height 14
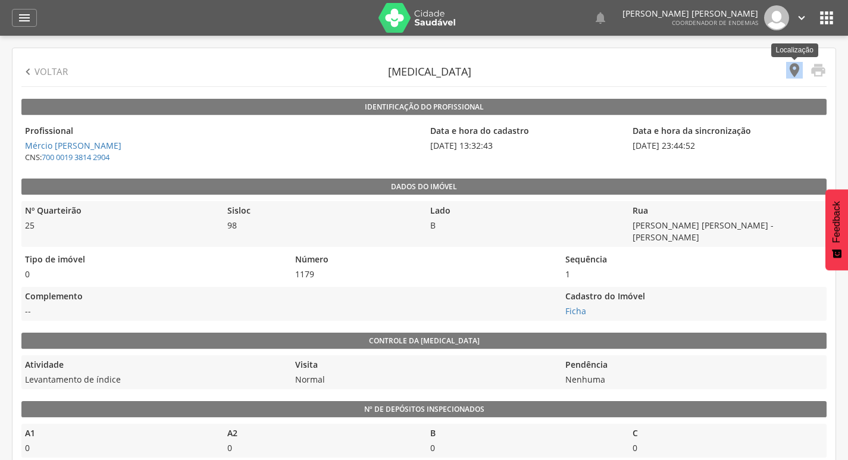
click at [792, 68] on icon "" at bounding box center [794, 70] width 17 height 17
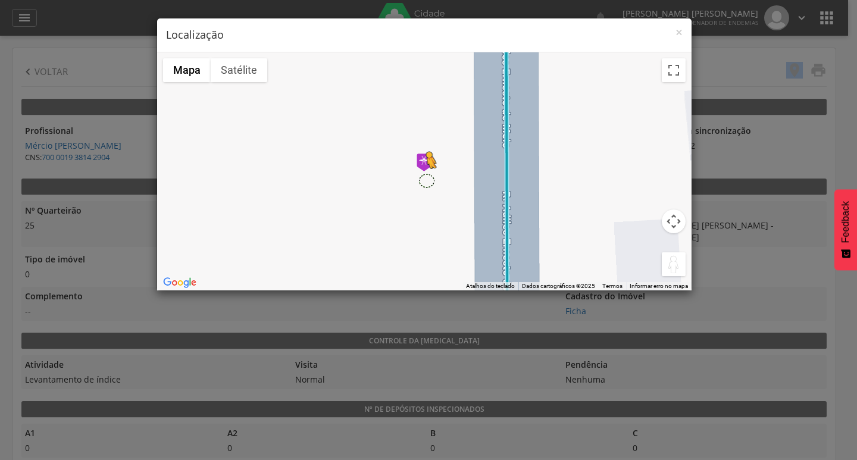
drag, startPoint x: 667, startPoint y: 259, endPoint x: 420, endPoint y: 176, distance: 261.1
click at [420, 176] on div "Pressione as teclas Alt + Enter para ativar o recurso de arrastar com o teclado…" at bounding box center [424, 171] width 535 height 238
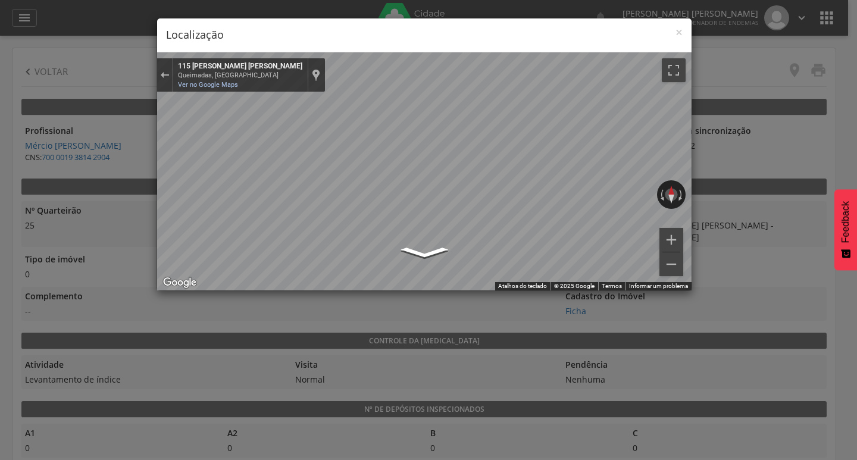
click at [127, 344] on div "× Localização ← Mover para a esquerda → Mover para a direita ↑ Mover para cima …" at bounding box center [428, 230] width 857 height 460
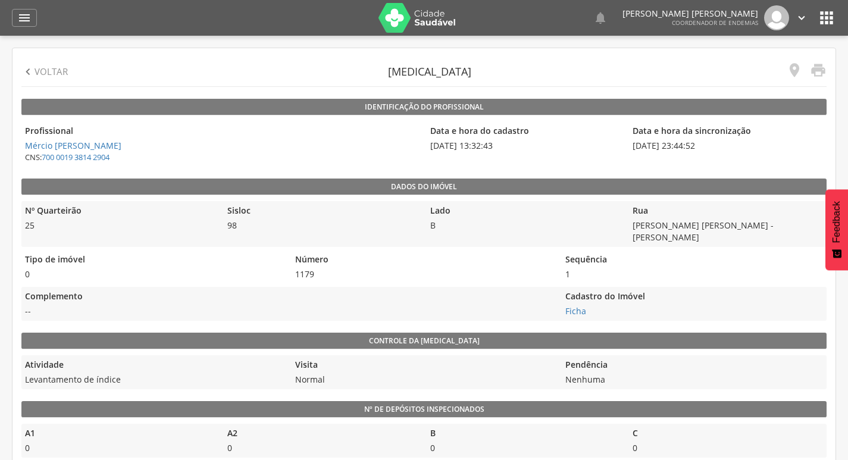
click at [30, 70] on icon "" at bounding box center [27, 71] width 13 height 13
type input "**********"
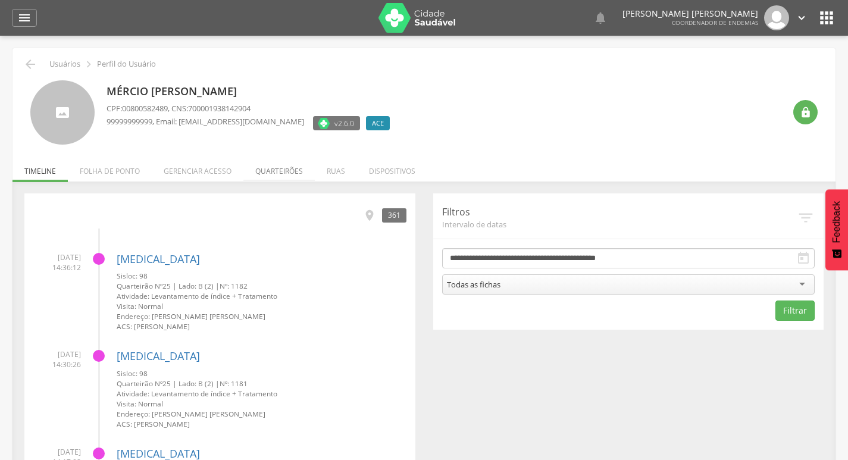
click at [281, 174] on li "Quarteirões" at bounding box center [278, 168] width 71 height 28
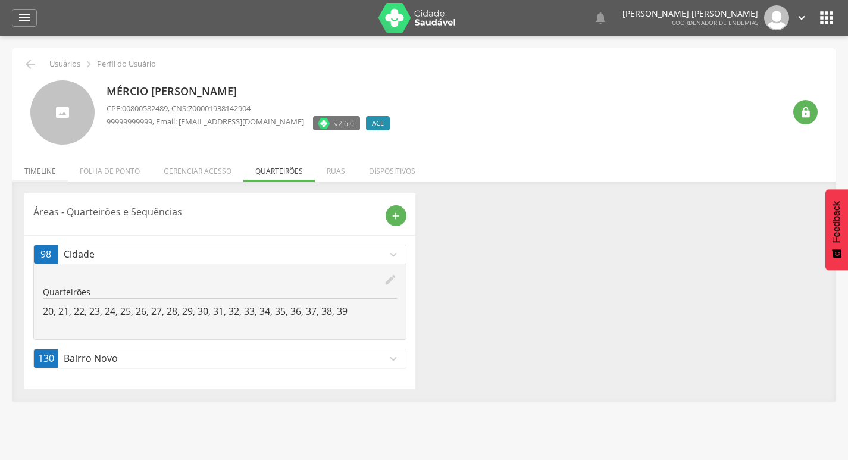
click at [41, 171] on li "Timeline" at bounding box center [39, 168] width 55 height 28
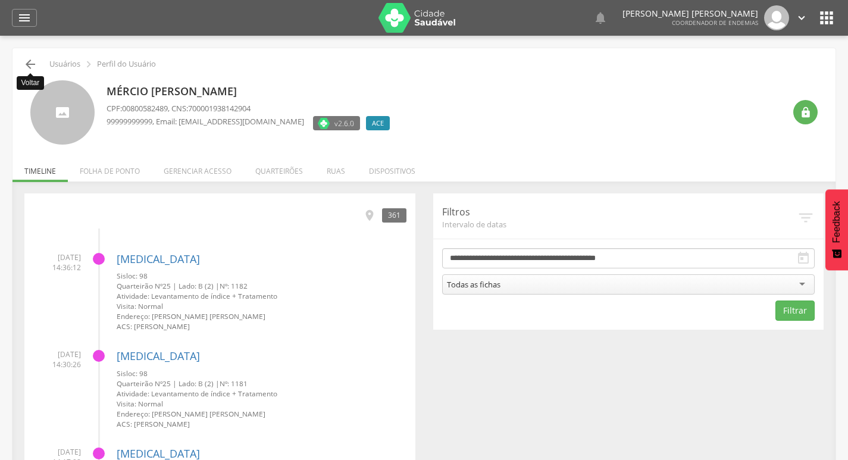
click at [32, 60] on icon "" at bounding box center [30, 64] width 14 height 14
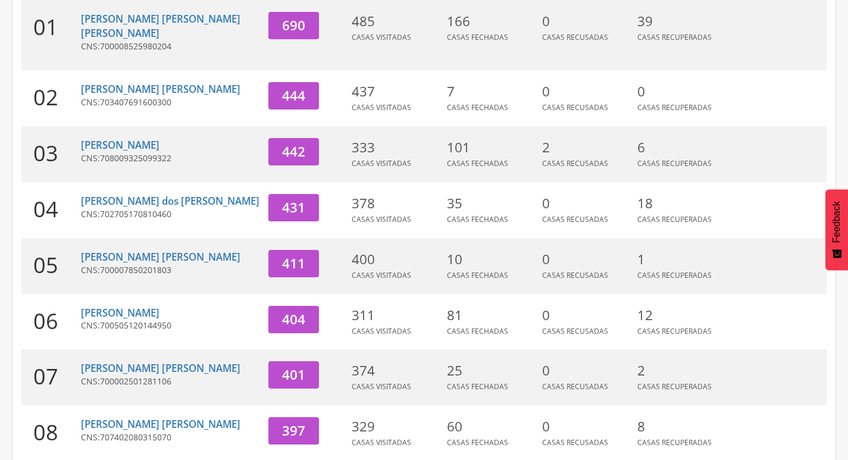
scroll to position [367, 0]
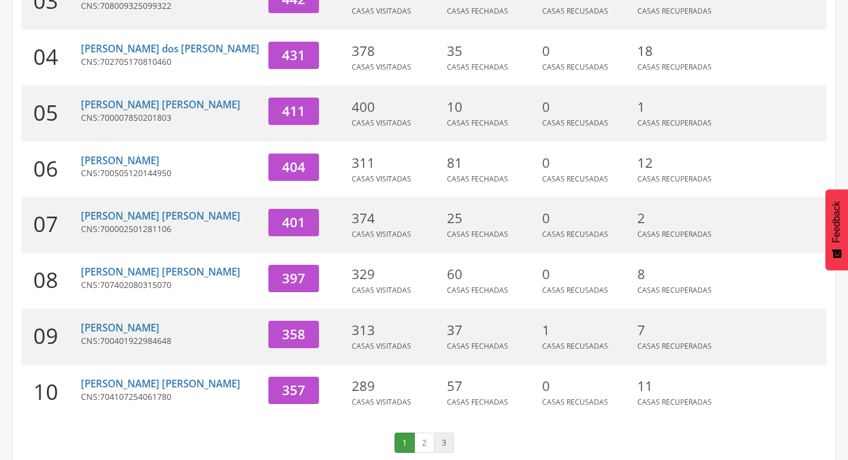
click at [434, 433] on link "3" at bounding box center [444, 443] width 20 height 20
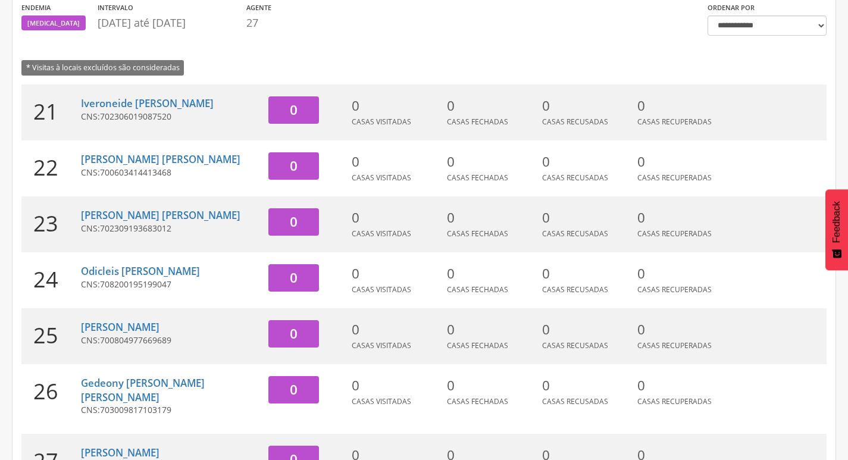
scroll to position [199, 0]
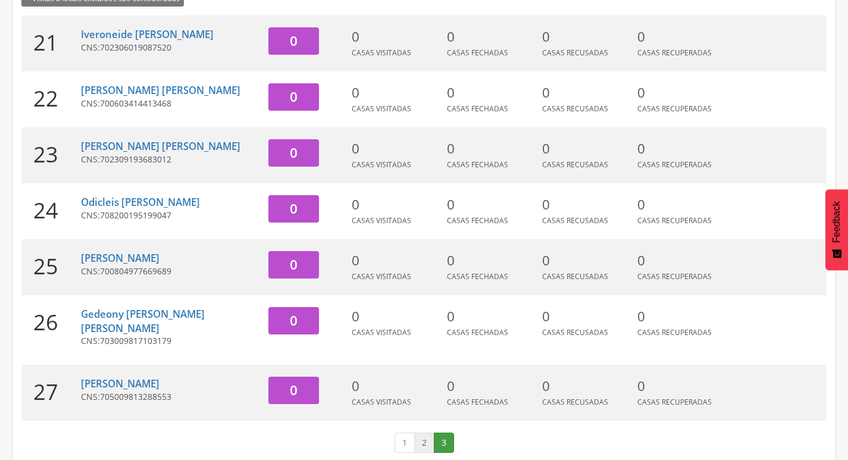
click at [429, 433] on link "2" at bounding box center [424, 443] width 20 height 20
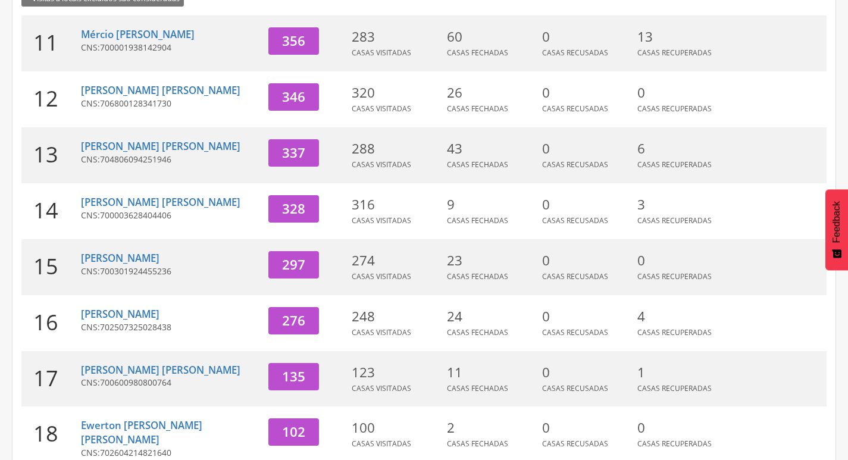
scroll to position [0, 0]
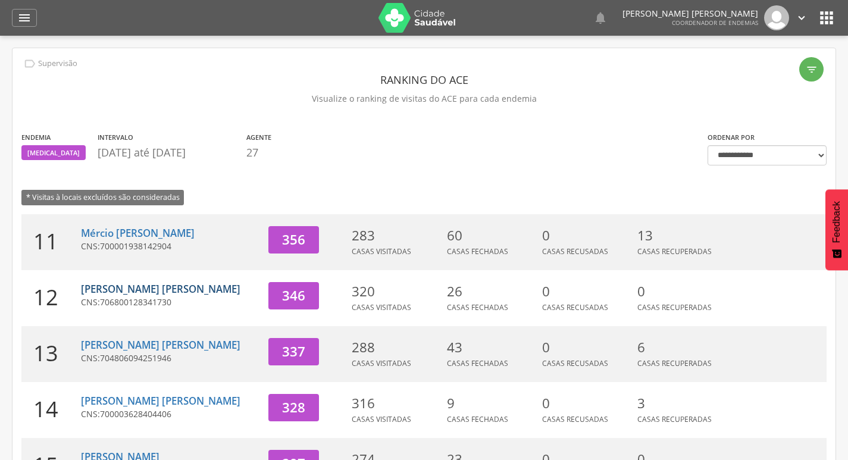
click at [159, 292] on link "[PERSON_NAME] [PERSON_NAME]" at bounding box center [161, 289] width 160 height 14
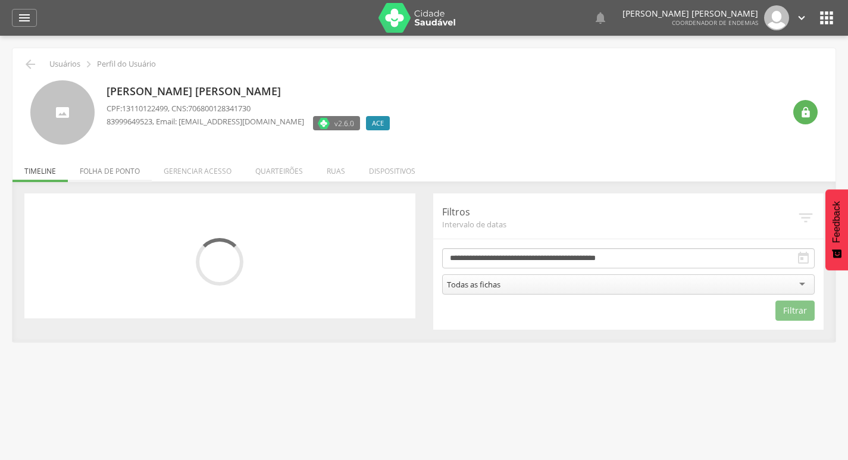
click at [119, 173] on li "Folha de ponto" at bounding box center [110, 168] width 84 height 28
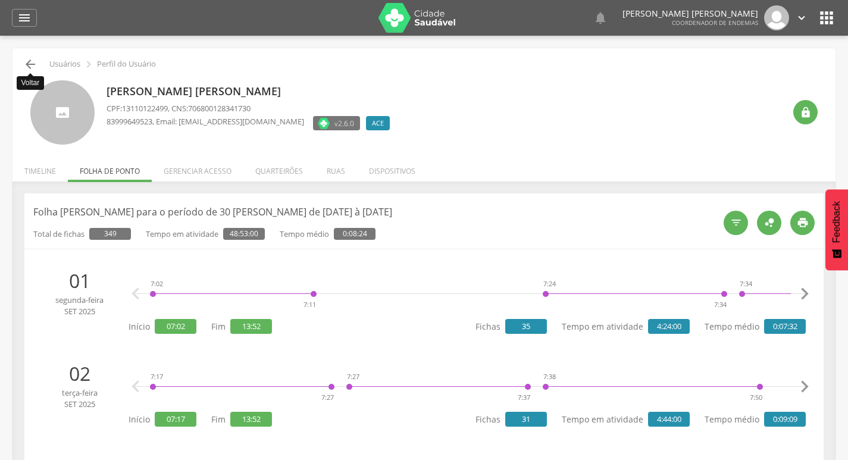
click at [32, 65] on icon "" at bounding box center [30, 64] width 14 height 14
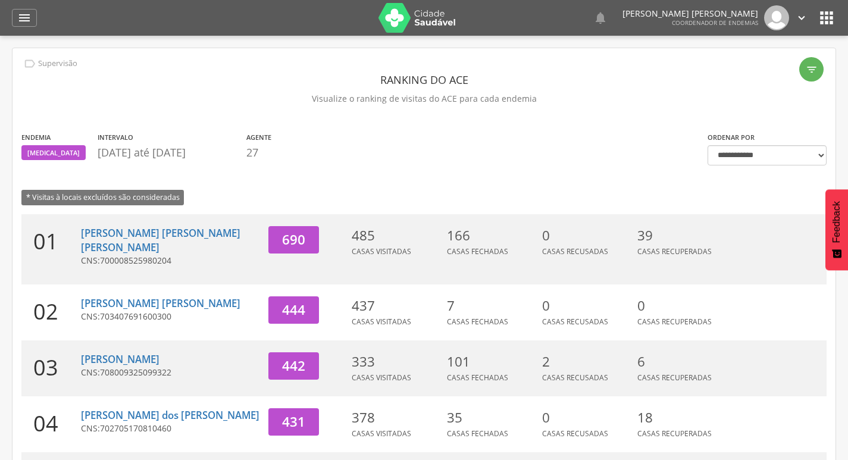
scroll to position [238, 0]
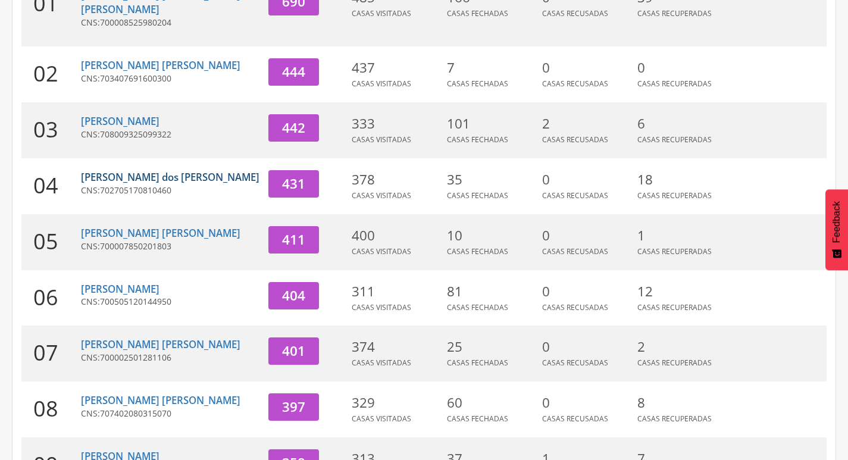
click at [94, 170] on link "[PERSON_NAME] dos [PERSON_NAME]" at bounding box center [170, 177] width 179 height 14
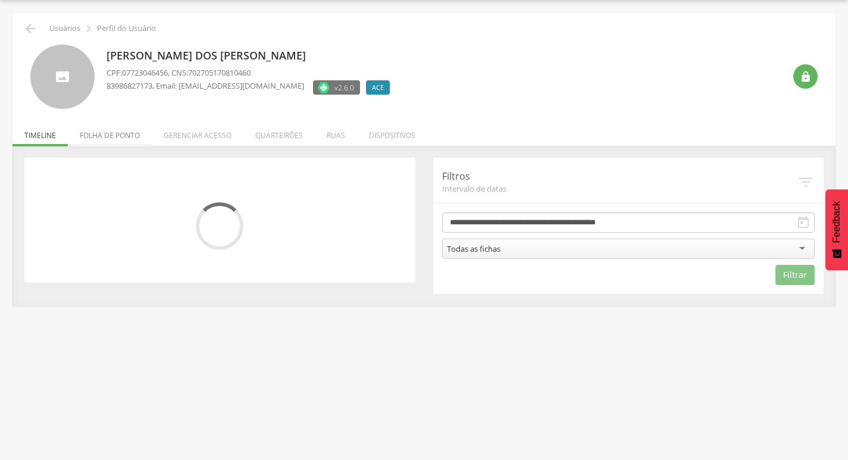
click at [112, 130] on li "Folha de ponto" at bounding box center [110, 132] width 84 height 28
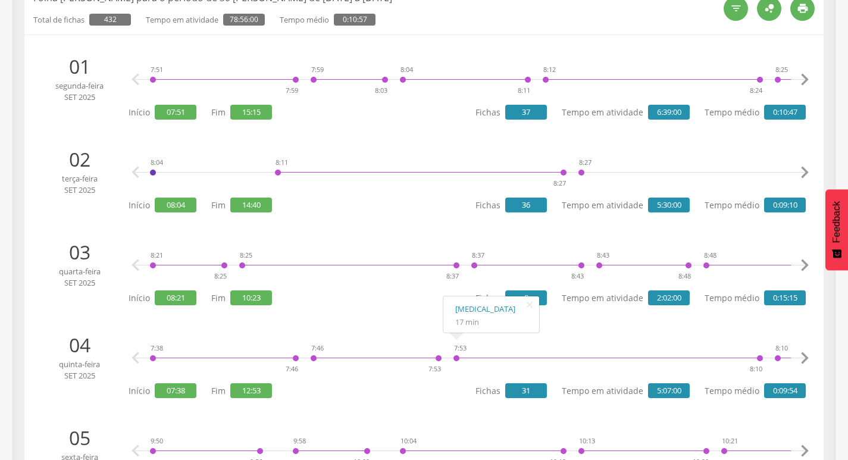
scroll to position [0, 0]
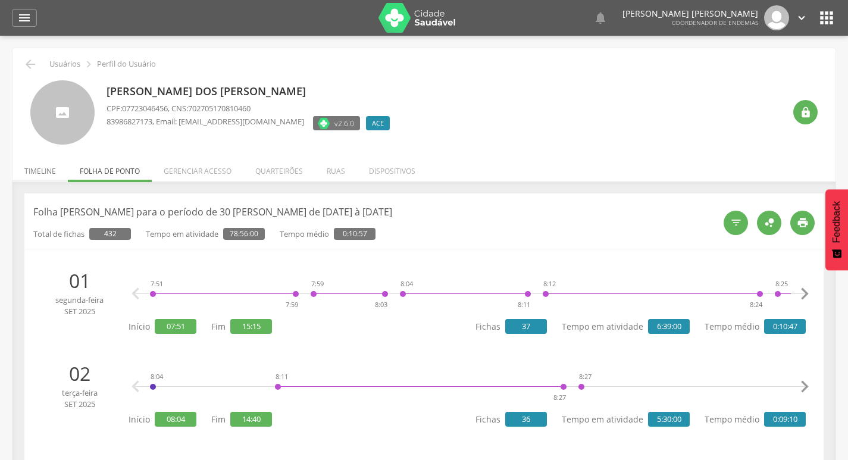
click at [37, 176] on li "Timeline" at bounding box center [39, 168] width 55 height 28
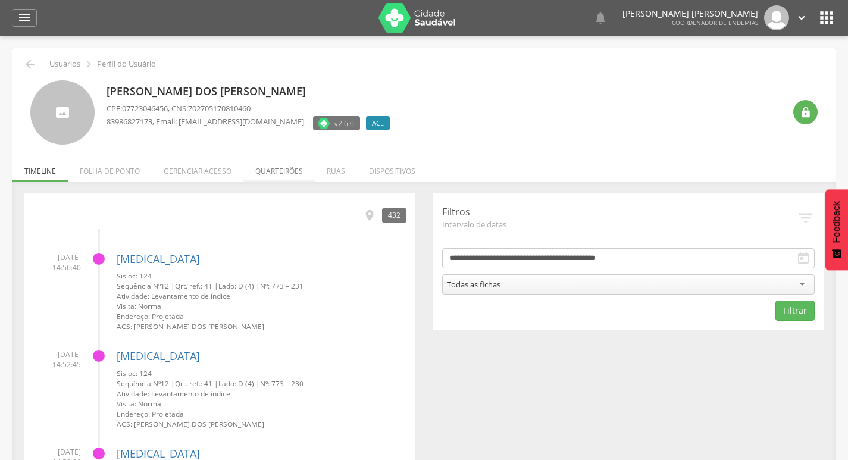
click at [286, 170] on li "Quarteirões" at bounding box center [278, 168] width 71 height 28
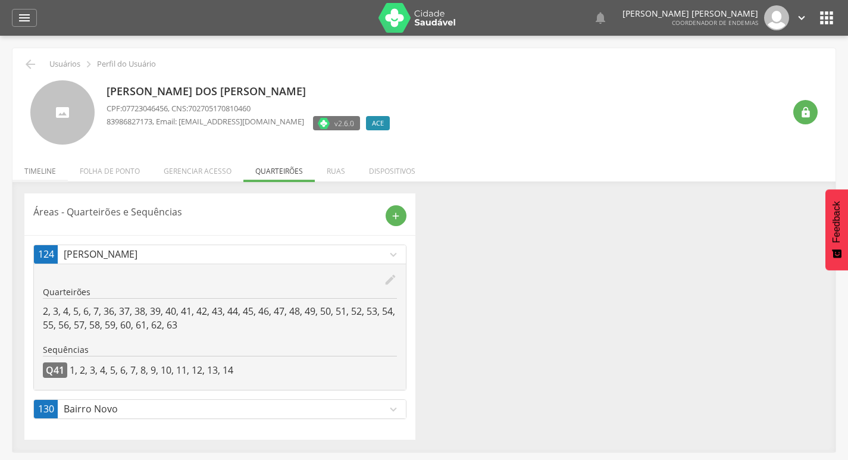
click at [32, 174] on li "Timeline" at bounding box center [39, 168] width 55 height 28
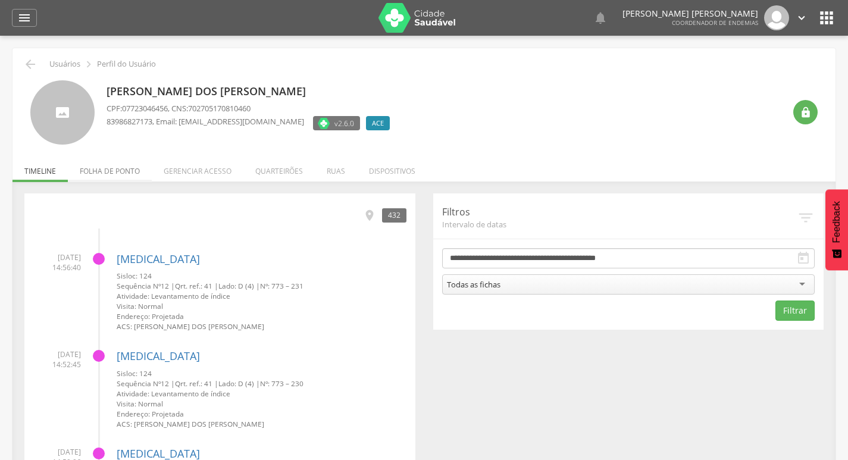
click at [89, 173] on li "Folha de ponto" at bounding box center [110, 168] width 84 height 28
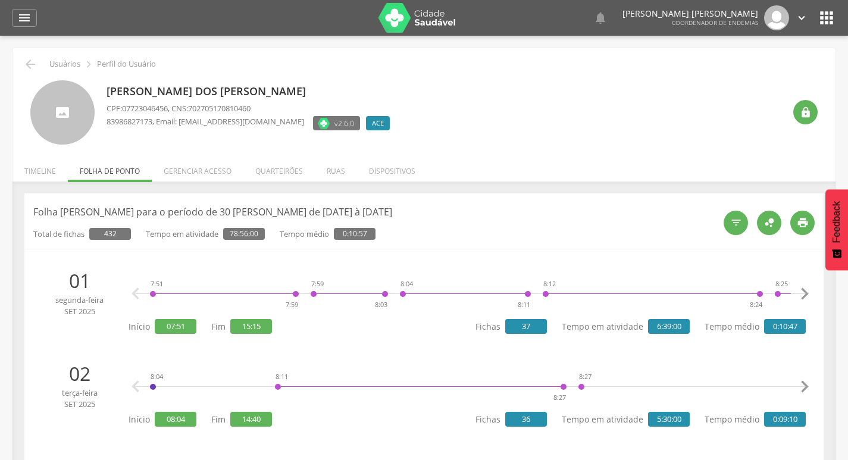
click at [30, 167] on li "Timeline" at bounding box center [39, 168] width 55 height 28
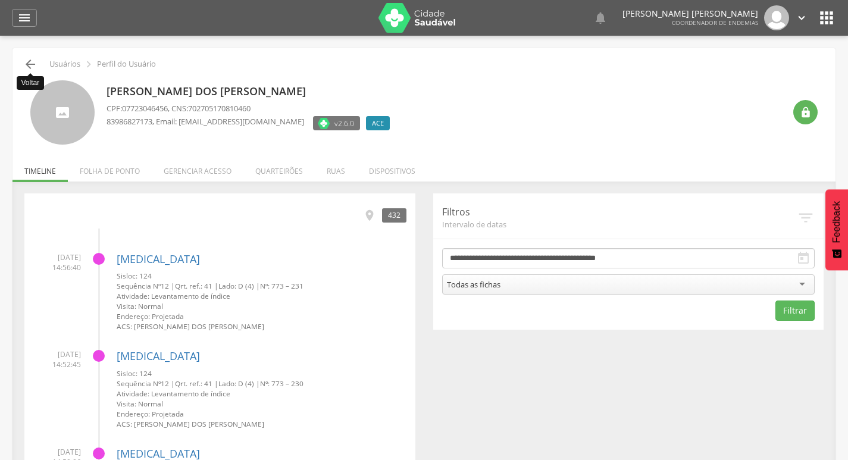
click at [24, 67] on icon "" at bounding box center [30, 64] width 14 height 14
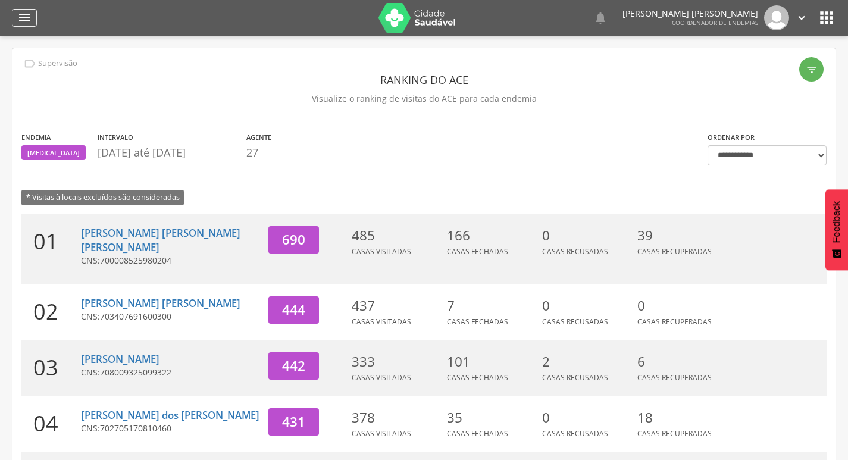
click at [21, 17] on icon "" at bounding box center [24, 18] width 14 height 14
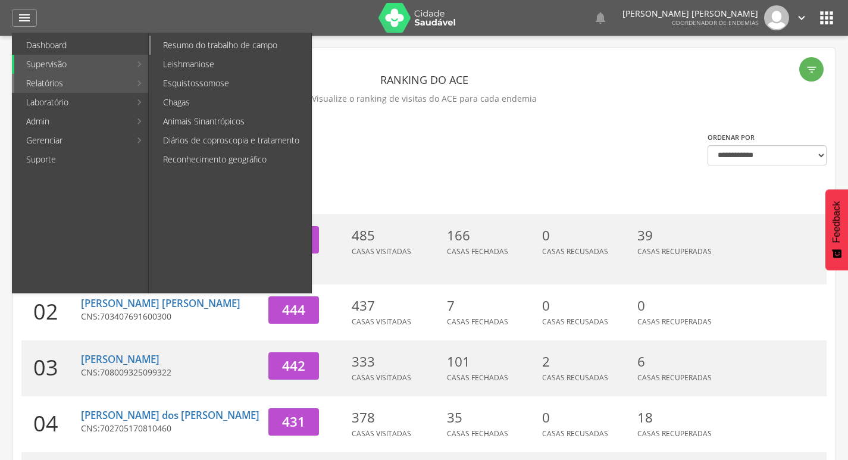
click at [215, 45] on link "Resumo do trabalho de campo" at bounding box center [231, 45] width 160 height 19
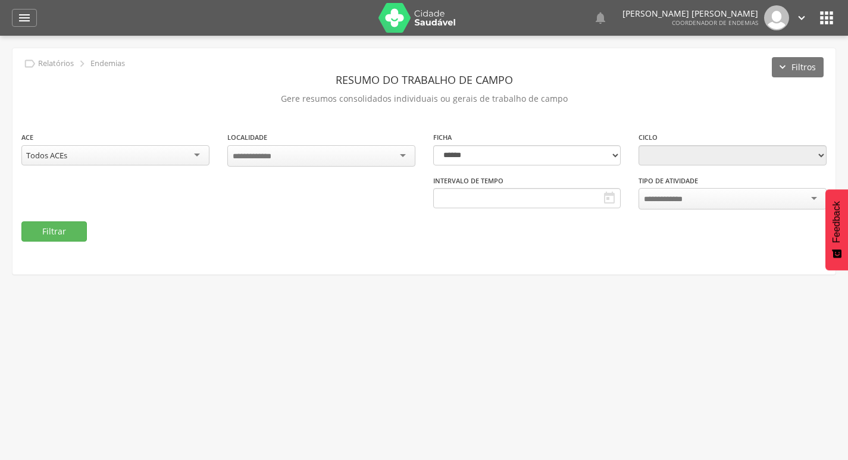
type input "**********"
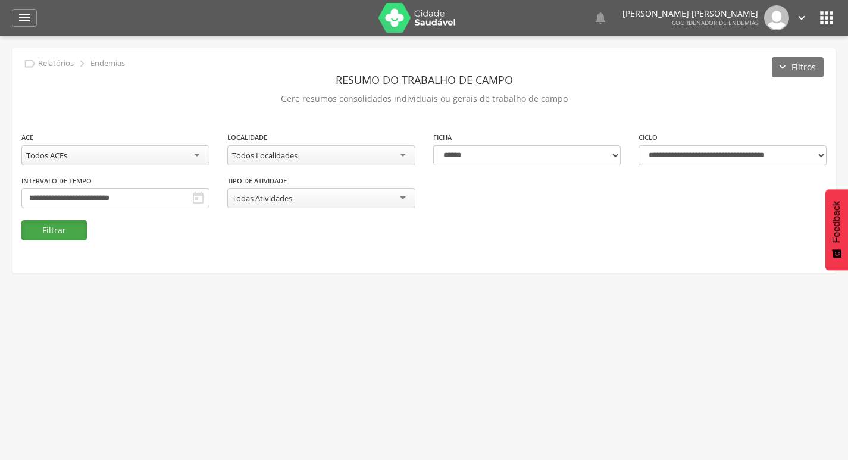
click at [54, 233] on button "Filtrar" at bounding box center [53, 230] width 65 height 20
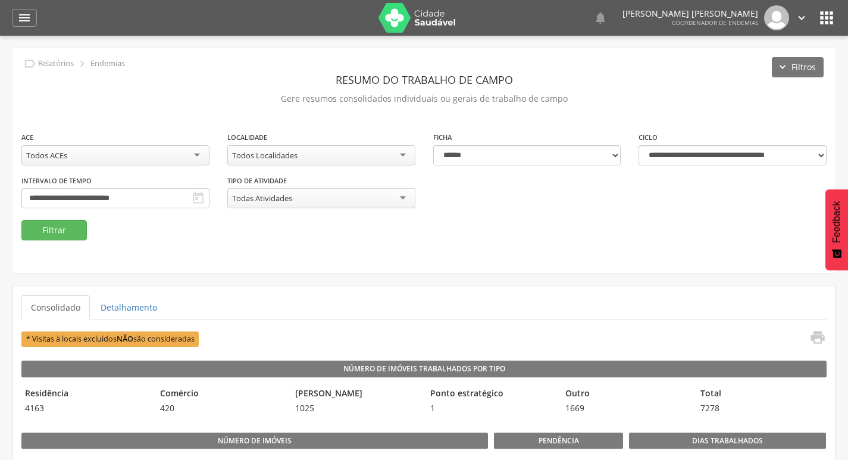
click at [802, 18] on icon "" at bounding box center [801, 17] width 13 height 13
click at [759, 73] on link "Sair" at bounding box center [761, 68] width 94 height 15
